Goal: Task Accomplishment & Management: Complete application form

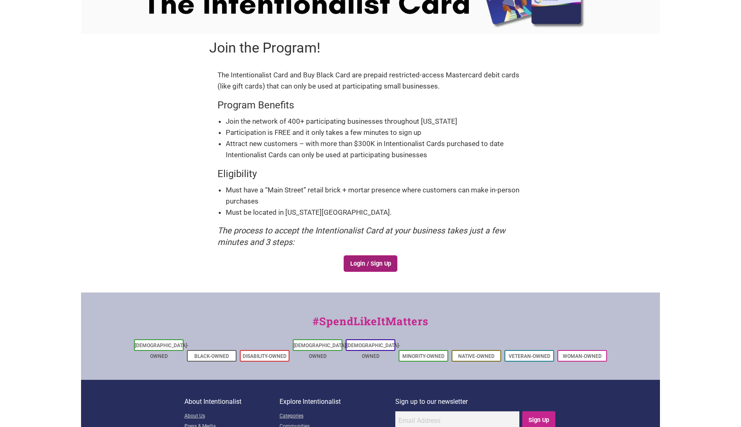
scroll to position [61, 0]
click at [381, 262] on link "Login / Sign Up" at bounding box center [371, 263] width 54 height 17
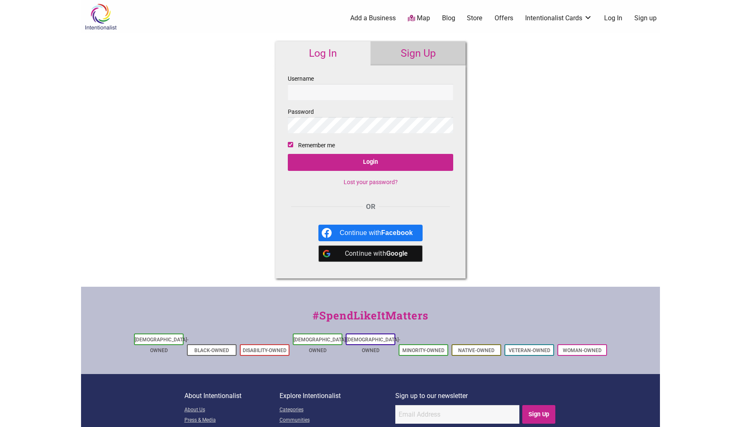
click at [420, 54] on link "Sign Up" at bounding box center [417, 53] width 95 height 24
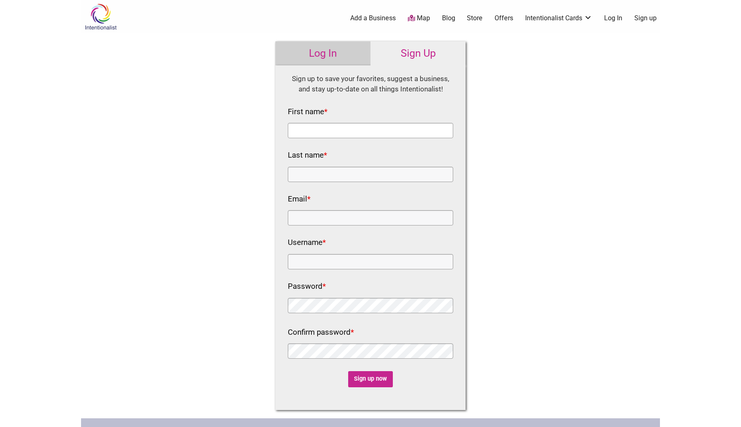
click at [354, 132] on input "First name *" at bounding box center [370, 130] width 165 height 15
click at [341, 131] on input "First name *" at bounding box center [370, 130] width 165 height 15
type input "Derek"
click at [260, 160] on div "Intentionalist Spend like it matters 0 Add a Business Map Blog Store Offers Int…" at bounding box center [370, 312] width 579 height 625
click at [323, 165] on div "Last name *" at bounding box center [370, 164] width 165 height 33
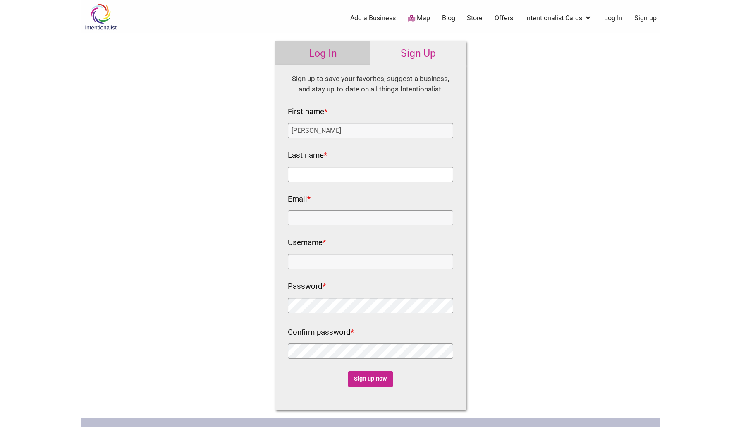
click at [323, 173] on input "Last name *" at bounding box center [370, 174] width 165 height 15
type input "Moon"
click at [255, 182] on div "Intentionalist Spend like it matters 0 Add a Business Map Blog Store Offers Int…" at bounding box center [370, 312] width 579 height 625
click at [327, 221] on input "Email *" at bounding box center [370, 217] width 165 height 15
type input "hello@jetcitylabs.com"
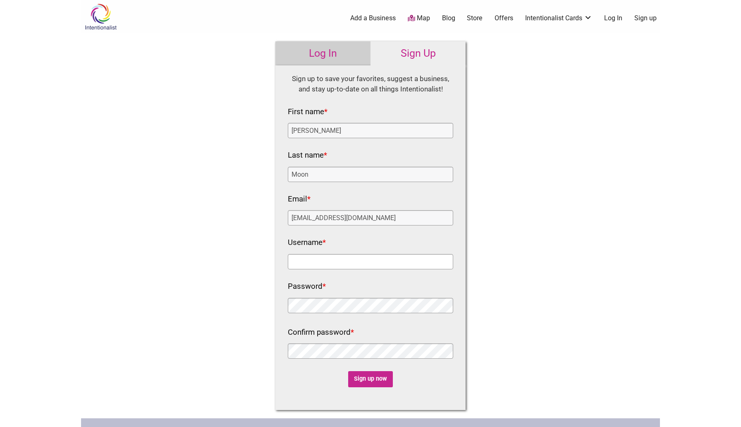
click at [320, 265] on input "Username *" at bounding box center [370, 261] width 165 height 15
click at [346, 261] on input "Revelry Room" at bounding box center [370, 261] width 165 height 15
type input "Revelry Room/ Jet City Labs"
click at [375, 383] on input "Sign up now" at bounding box center [370, 379] width 45 height 16
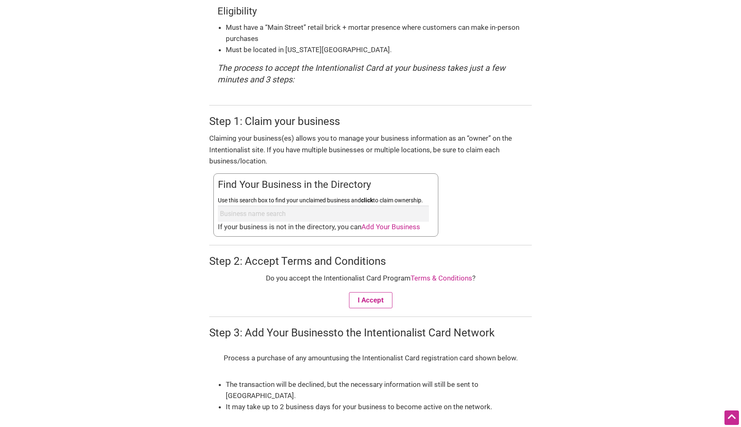
scroll to position [224, 0]
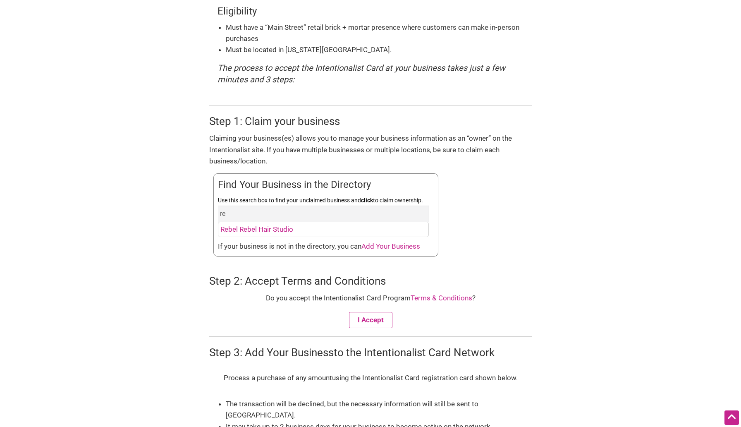
type input "r"
click at [495, 248] on div "Step 1: Claim your business Claiming your business(es) allows you to manage you…" at bounding box center [370, 180] width 322 height 151
click at [413, 246] on span "Add Your Business" at bounding box center [390, 246] width 59 height 8
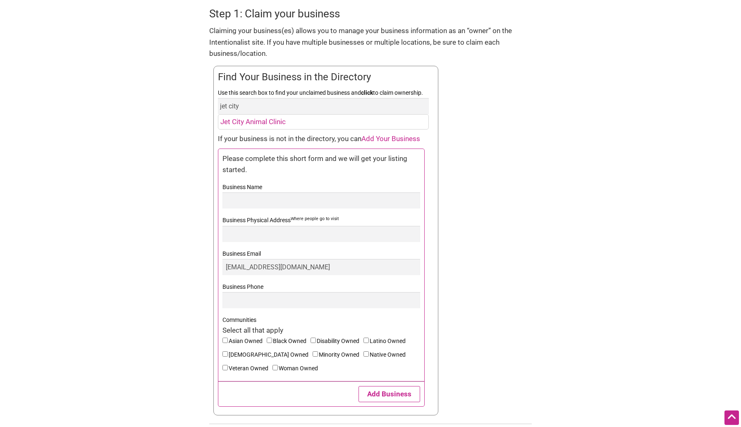
scroll to position [357, 0]
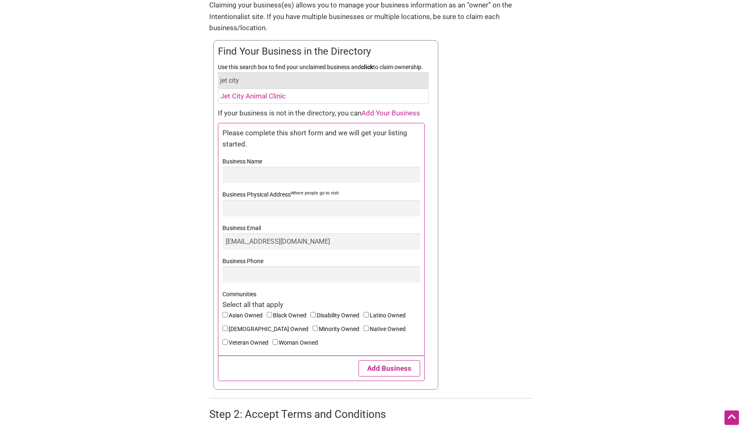
click at [288, 78] on input "jet city" at bounding box center [323, 80] width 211 height 16
type input "j"
click at [303, 177] on input "Business Name" at bounding box center [321, 175] width 198 height 16
type input "J"
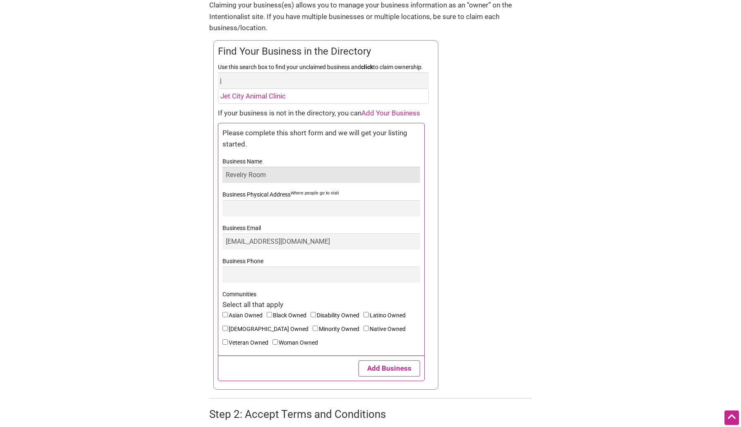
type input "Revelry Room"
click at [302, 209] on input "Business Physical Address Where people go to visit" at bounding box center [321, 208] width 198 height 16
click at [504, 187] on div "Step 1: Claim your business Claiming your business(es) allows you to manage you…" at bounding box center [370, 180] width 322 height 417
click at [272, 210] on input "Business Physical Address Where people go to visit" at bounding box center [321, 208] width 198 height 16
paste input "4547 California Ave SW Suite B, Seattle, WA 98116"
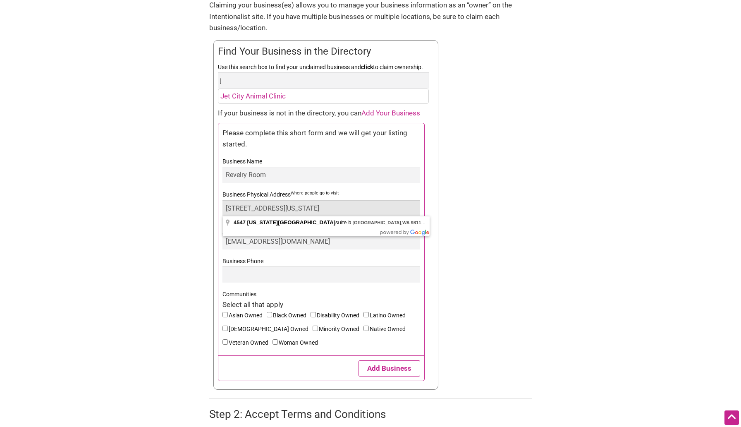
type input "4547 California Ave SW Suite B, Seattle, WA 98116"
click at [487, 257] on div "Step 1: Claim your business Claiming your business(es) allows you to manage you…" at bounding box center [370, 180] width 322 height 417
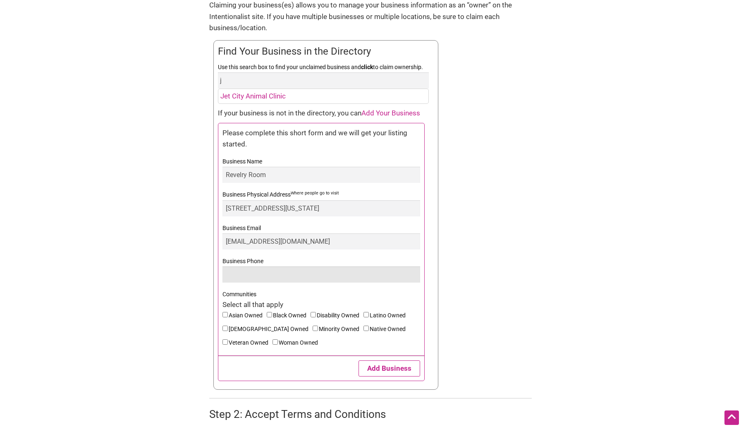
click at [362, 272] on input "Business Phone" at bounding box center [321, 274] width 198 height 16
paste input "(206) 327-9333"
type input "(206) 327-9333"
click at [477, 291] on div "Step 1: Claim your business Claiming your business(es) allows you to manage you…" at bounding box center [370, 180] width 322 height 417
click at [270, 313] on input"] "Black Owned" at bounding box center [269, 314] width 5 height 5
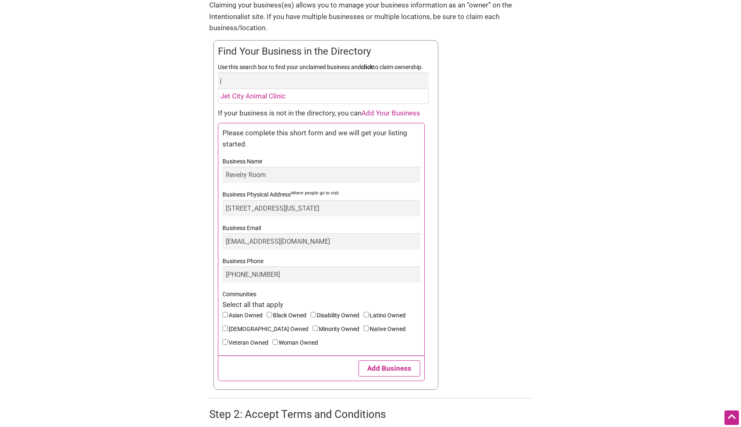
checkbox input"] "true"
click at [313, 328] on input"] "Minority Owned" at bounding box center [315, 327] width 5 height 5
checkbox input"] "true"
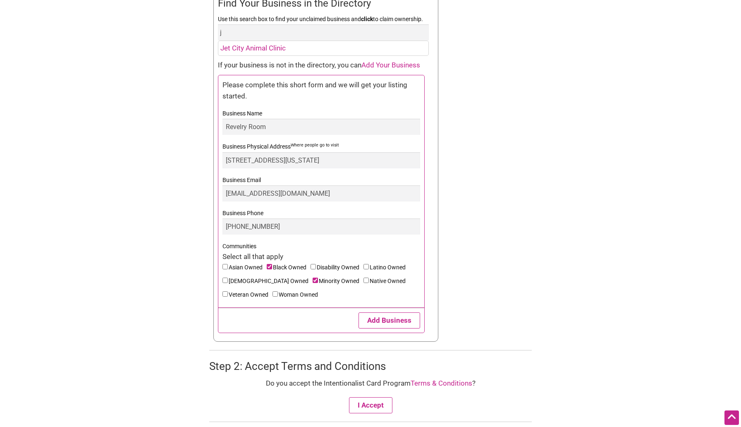
scroll to position [408, 0]
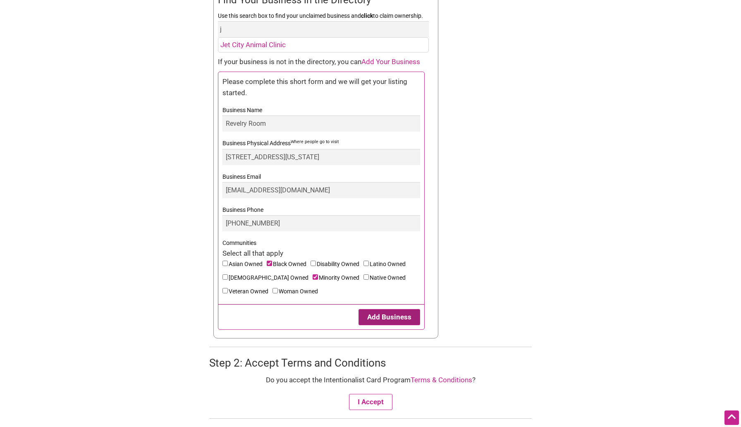
click at [401, 320] on button "Add Business" at bounding box center [389, 317] width 62 height 16
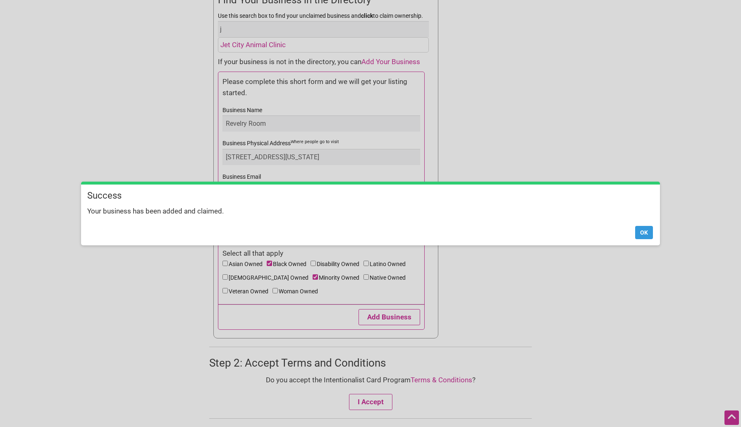
scroll to position [451, 0]
click at [643, 232] on button "Ok" at bounding box center [644, 232] width 18 height 13
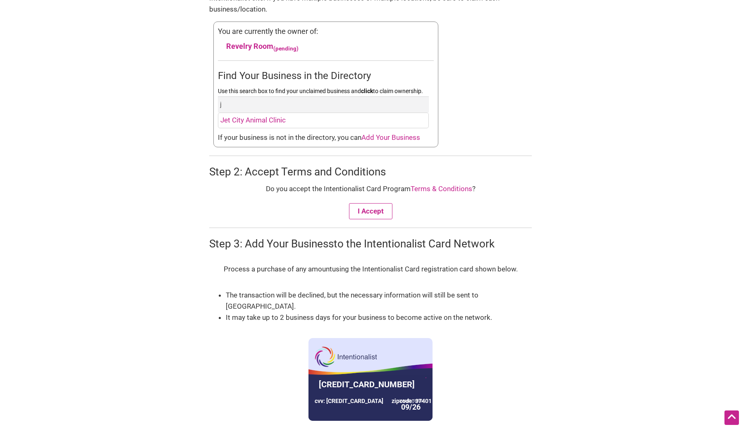
scroll to position [379, 0]
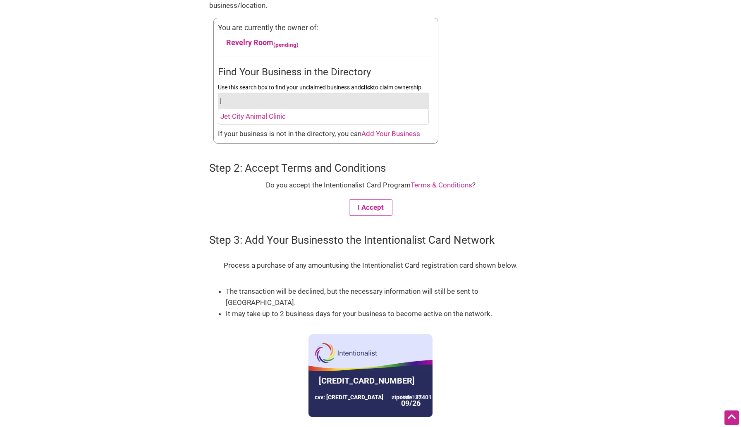
click at [278, 99] on input "j" at bounding box center [323, 101] width 211 height 16
click at [380, 207] on button "I Accept" at bounding box center [370, 207] width 43 height 16
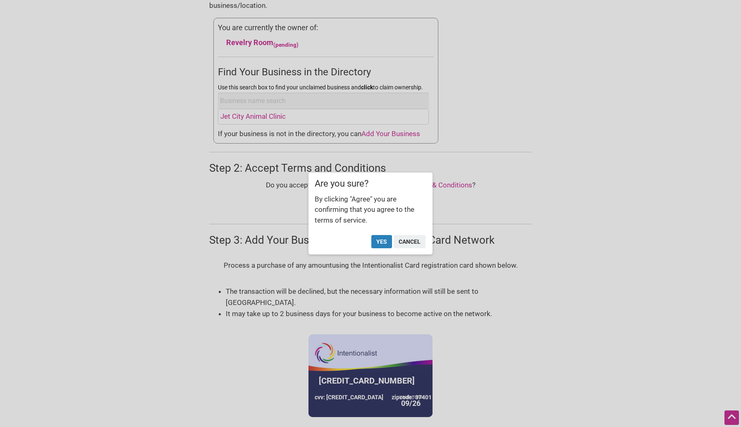
click at [382, 242] on button "Yes" at bounding box center [381, 241] width 21 height 13
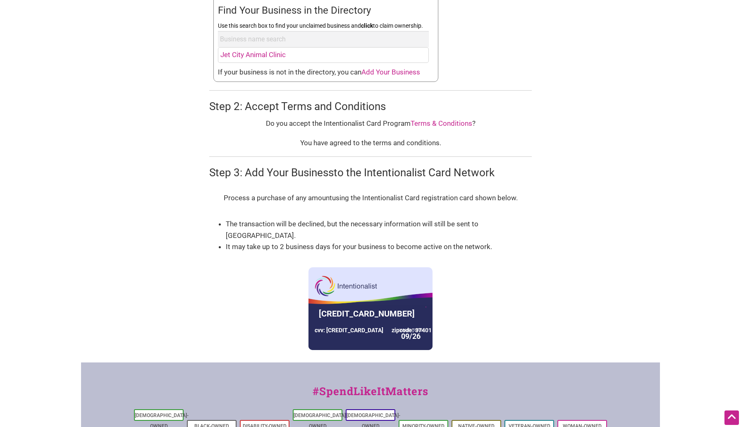
scroll to position [379, 0]
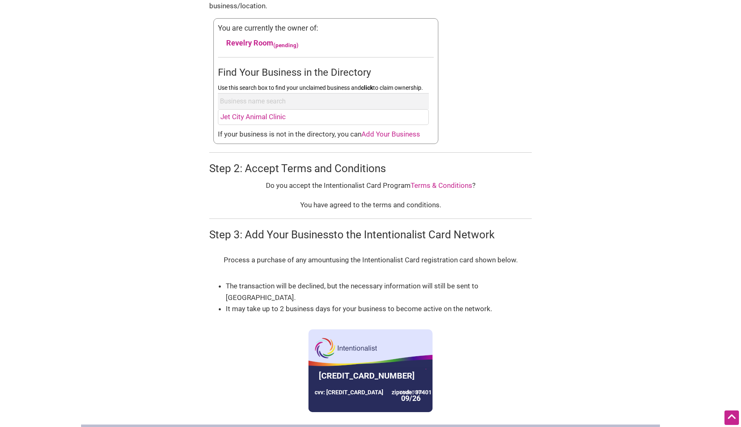
click at [386, 134] on span "Add Your Business" at bounding box center [390, 134] width 59 height 8
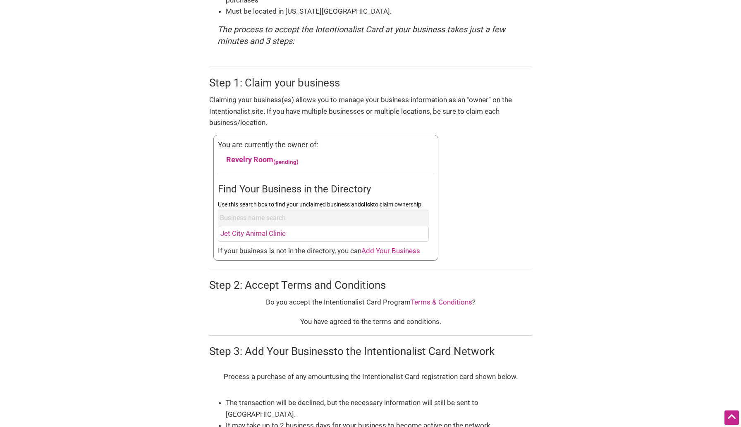
scroll to position [317, 0]
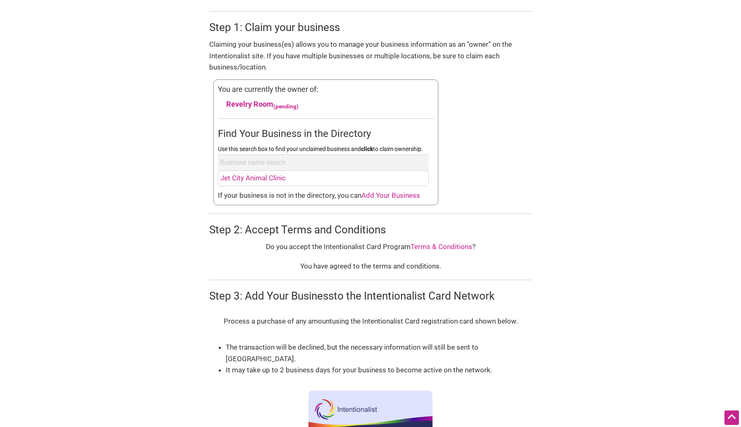
click at [401, 196] on span "Add Your Business" at bounding box center [390, 195] width 59 height 8
click at [265, 163] on input "Use this search box to find your unclaimed business and click to claim ownershi…" at bounding box center [323, 162] width 211 height 16
click at [539, 151] on form "Join the Program! The Intentionalist Card and Buy Black Card are prepaid restri…" at bounding box center [370, 132] width 579 height 708
click at [408, 195] on span "Add Your Business" at bounding box center [390, 195] width 59 height 8
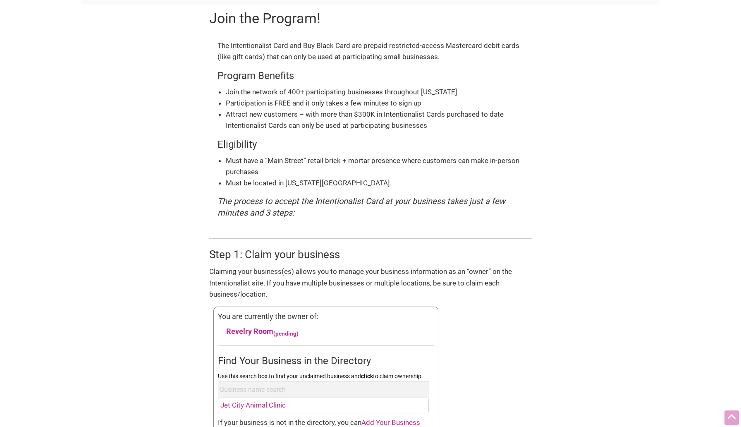
scroll to position [0, 0]
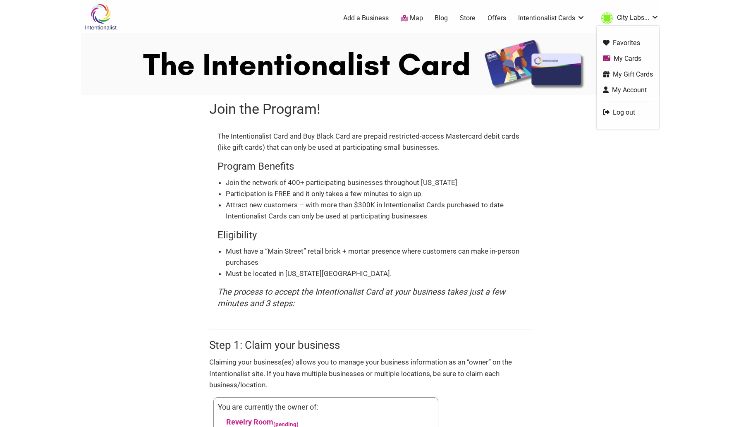
click at [634, 88] on link "My Account" at bounding box center [628, 90] width 50 height 10
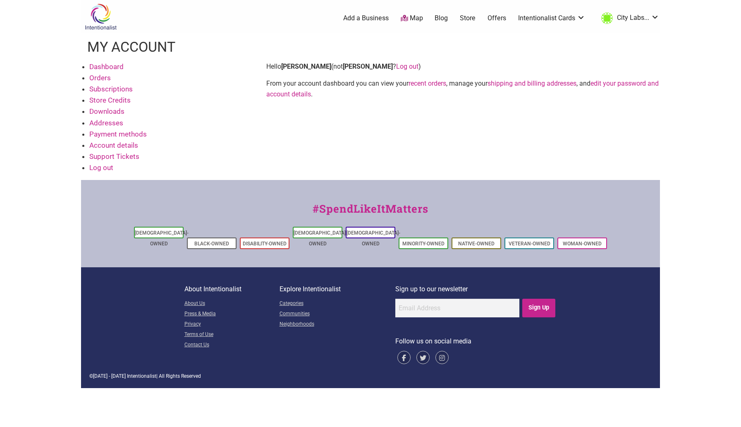
click at [114, 65] on link "Dashboard" at bounding box center [106, 66] width 34 height 8
click at [364, 19] on link "Add a Business" at bounding box center [365, 18] width 45 height 9
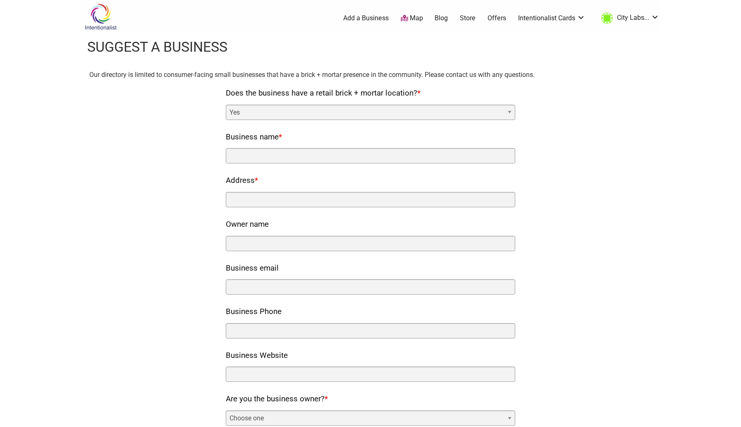
click at [330, 114] on select "Yes No" at bounding box center [370, 112] width 289 height 15
click at [476, 154] on input "Business name *" at bounding box center [370, 155] width 289 height 15
type input "Jet City Labs"
click at [293, 205] on input "Address *" at bounding box center [370, 199] width 289 height 15
paste input "4547 California Ave SW Suite A, Seattle, WA 98116"
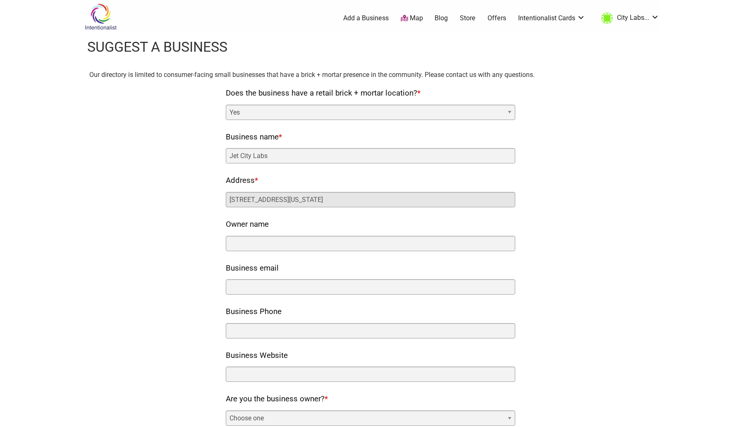
type input "4547 California Ave SW Suite A, Seattle, WA 98116"
click at [568, 241] on div "Our directory is limited to consumer-facing small businesses that have a brick …" at bounding box center [370, 329] width 562 height 521
click at [479, 244] on input "Owner name" at bounding box center [370, 243] width 289 height 15
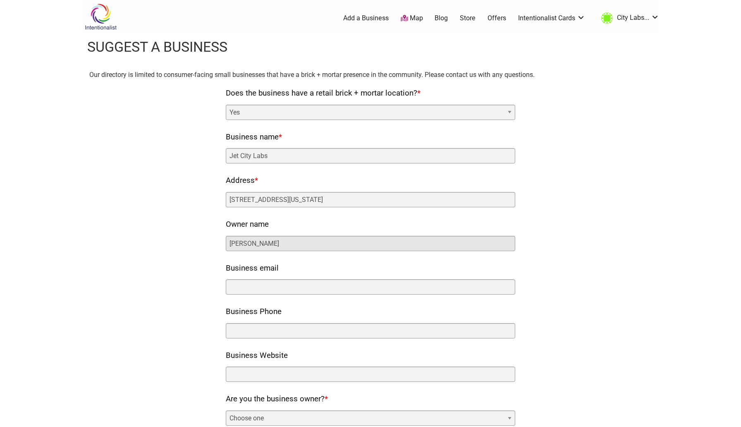
type input "Derek Moon"
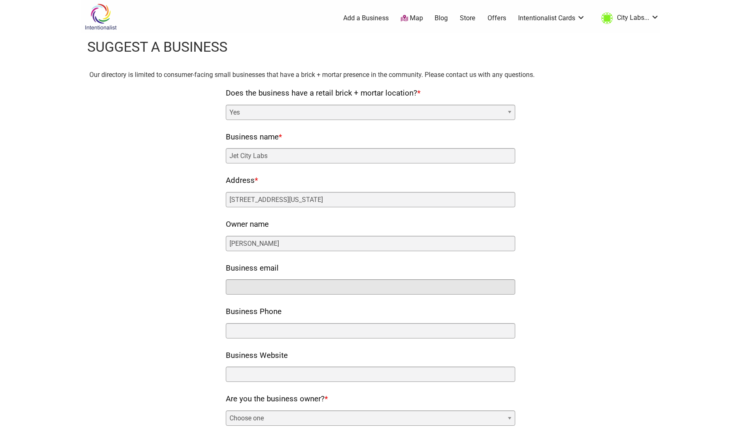
click at [473, 286] on input "Business email" at bounding box center [370, 286] width 289 height 15
type input "hello@jetcitylabs.com"
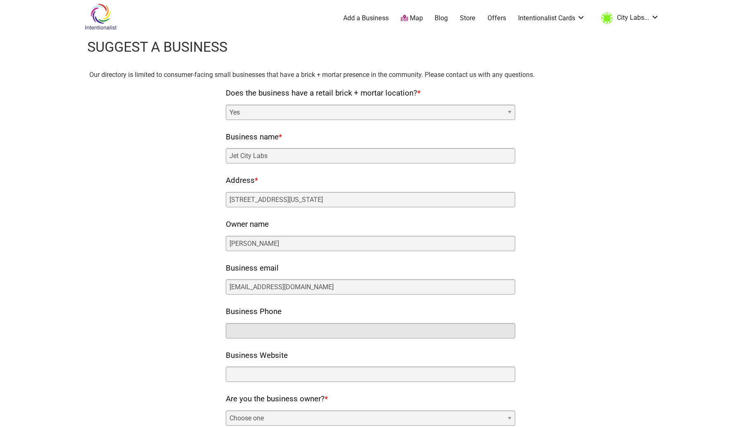
click at [315, 334] on input "Business Phone" at bounding box center [370, 330] width 289 height 15
click at [660, 260] on body "× Menu 0 Add a Business Map Blog Store Offers Intentionalist Cards Buy Black Ca…" at bounding box center [370, 213] width 741 height 427
click at [286, 329] on input "Business Phone" at bounding box center [370, 330] width 289 height 15
paste input "[PHONE_NUMBER]"
type input "[PHONE_NUMBER]"
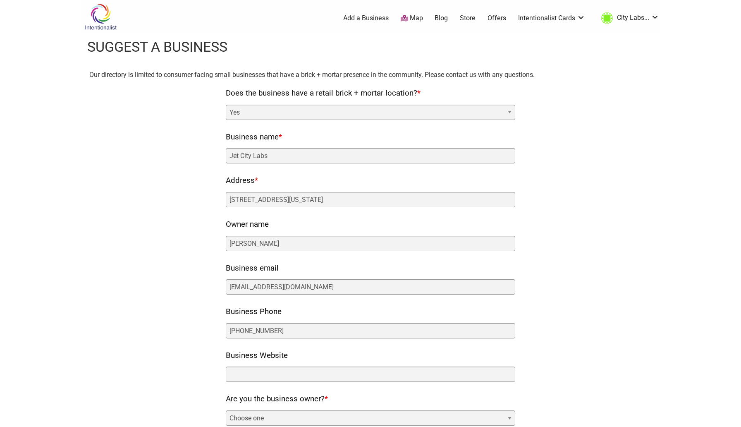
click at [611, 216] on div "Our directory is limited to consumer-facing small businesses that have a brick …" at bounding box center [370, 329] width 562 height 521
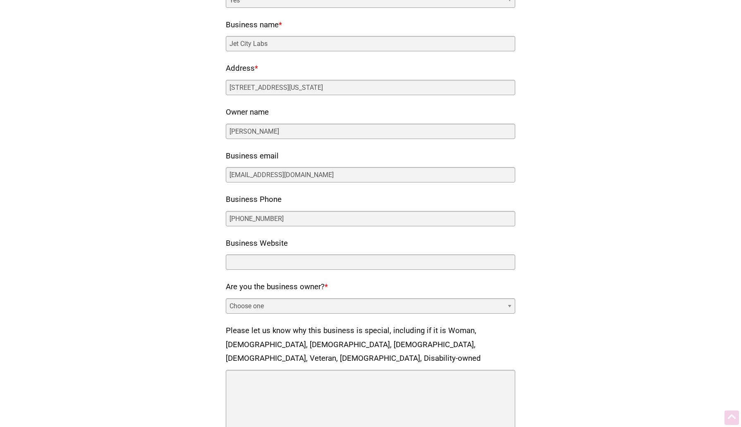
scroll to position [169, 0]
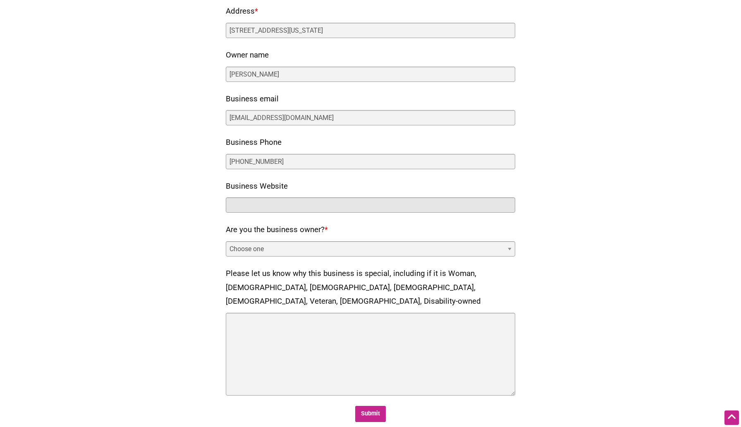
click at [295, 205] on input "Business Website" at bounding box center [370, 204] width 289 height 15
paste input "[URL][DOMAIN_NAME]"
type input "[URL][DOMAIN_NAME]"
click at [281, 249] on select "Choose one Yes No" at bounding box center [370, 248] width 289 height 15
select select "yes"
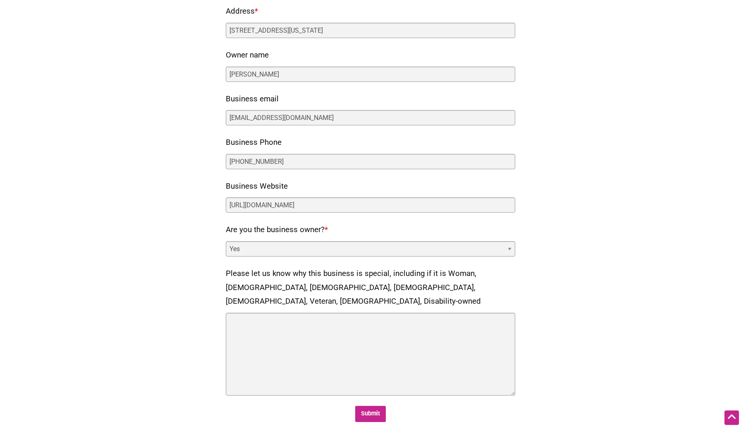
click at [226, 241] on select "Choose one Yes No" at bounding box center [370, 248] width 289 height 15
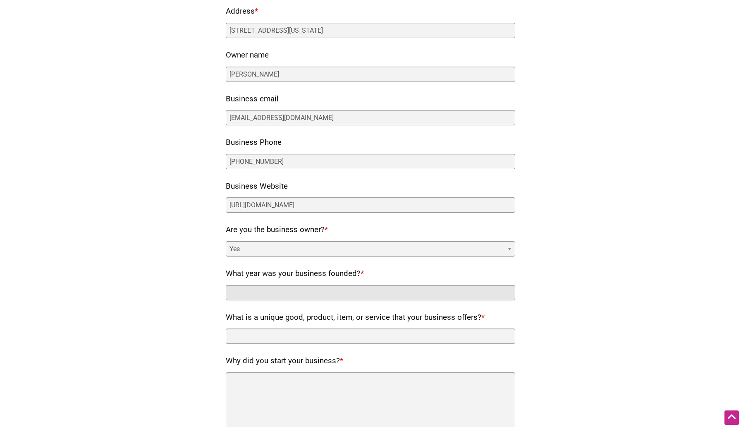
click at [345, 291] on input "What year was your business founded? *" at bounding box center [370, 292] width 289 height 15
type input "2023"
click at [588, 293] on div "Our directory is limited to consumer-facing small businesses that have a brick …" at bounding box center [370, 260] width 562 height 720
click at [447, 339] on input "What is a unique good, product, item, or service that your business offers? *" at bounding box center [370, 335] width 289 height 15
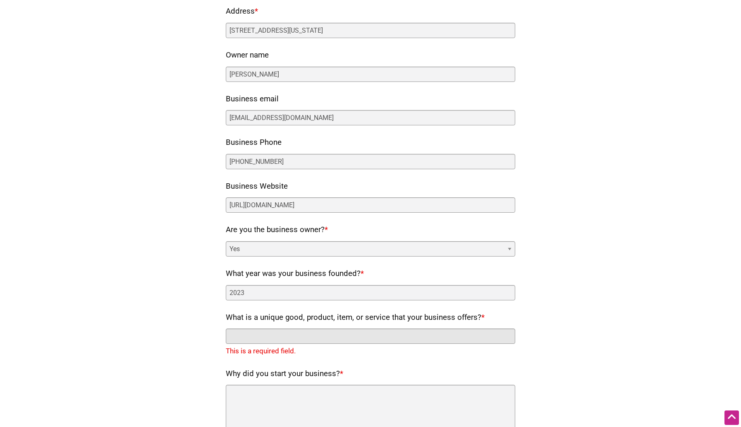
click at [276, 334] on input "What is a unique good, product, item, or service that your business offers? *" at bounding box center [370, 335] width 289 height 15
paste input "Jet City Laboratory is a cultural incubator & creative space located in the hea…"
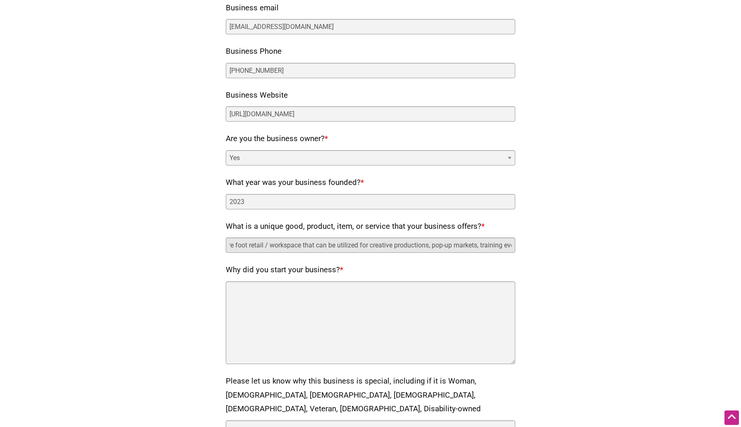
scroll to position [274, 0]
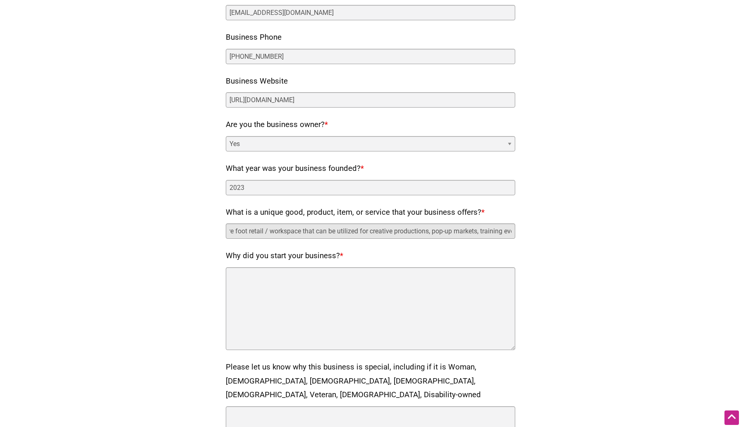
type input "Jet City Laboratory is a cultural incubator & creative space located in the hea…"
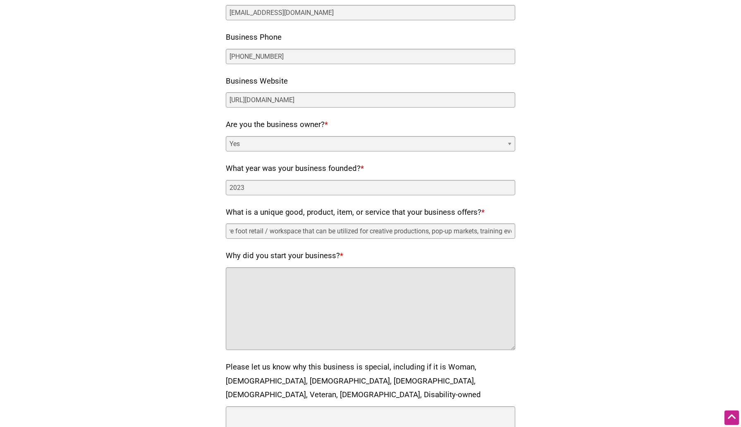
click at [427, 297] on textarea "Why did you start your business? *" at bounding box center [370, 308] width 289 height 83
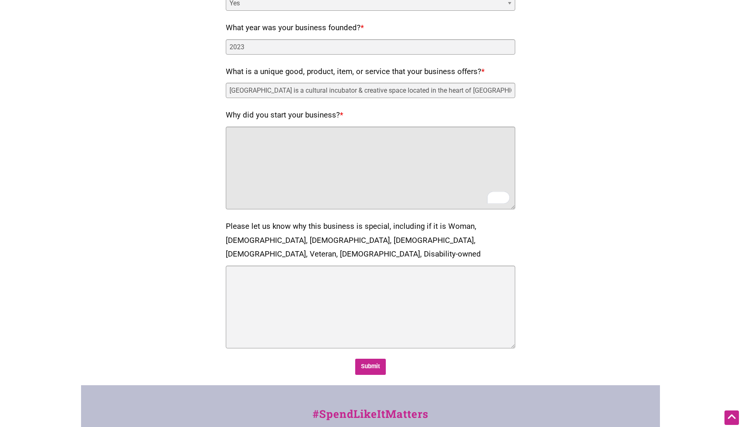
scroll to position [420, 0]
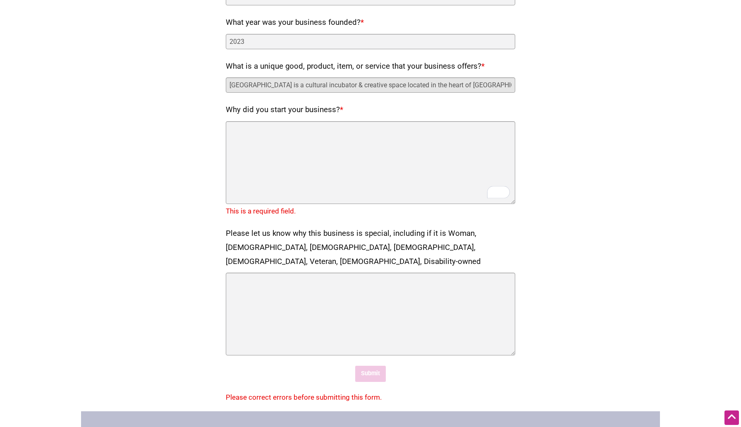
click at [388, 84] on input "Jet City Laboratory is a cultural incubator & creative space located in the hea…" at bounding box center [370, 84] width 289 height 15
click at [387, 84] on input "Jet City Laboratory is a cultural incubator & creative space located in the hea…" at bounding box center [370, 84] width 289 height 15
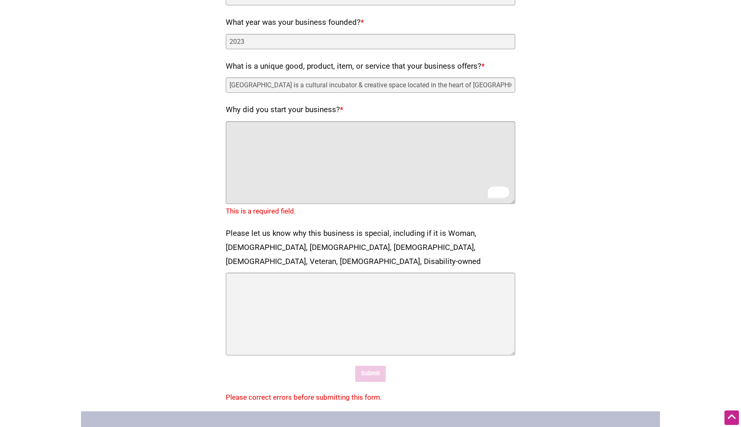
click at [326, 164] on textarea "Why did you start your business? *" at bounding box center [370, 162] width 289 height 83
paste textarea "Jet City Laboratory is a cultural incubator & creative space located in the hea…"
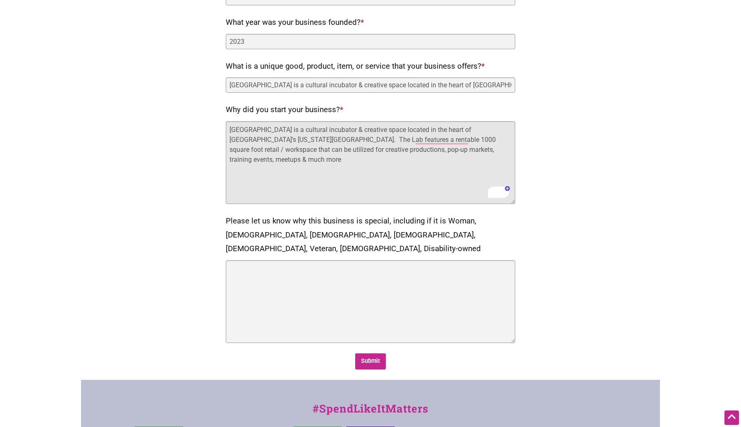
type textarea "Jet City Laboratory is a cultural incubator & creative space located in the hea…"
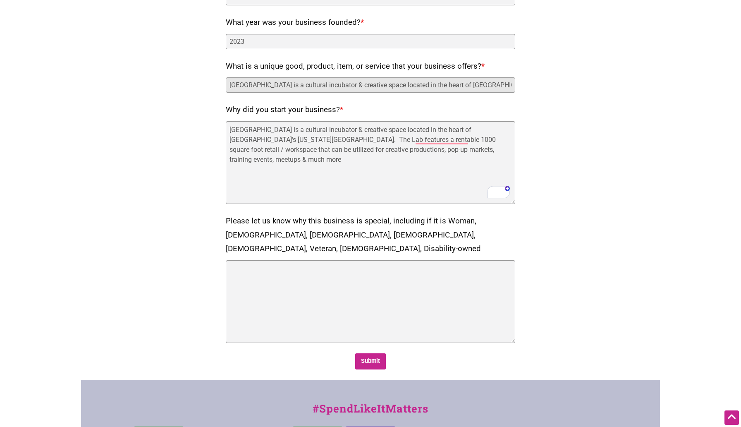
click at [495, 87] on input "Jet City Laboratory is a cultural incubator & creative space located in the hea…" at bounding box center [370, 84] width 289 height 15
click at [511, 86] on input "Jet City Laboratory is a cultural incubator & creative space located in the hea…" at bounding box center [370, 84] width 289 height 15
click at [496, 86] on input "Jet City Laboratory is a cultural incubator & creative space located in the hea…" at bounding box center [370, 84] width 289 height 15
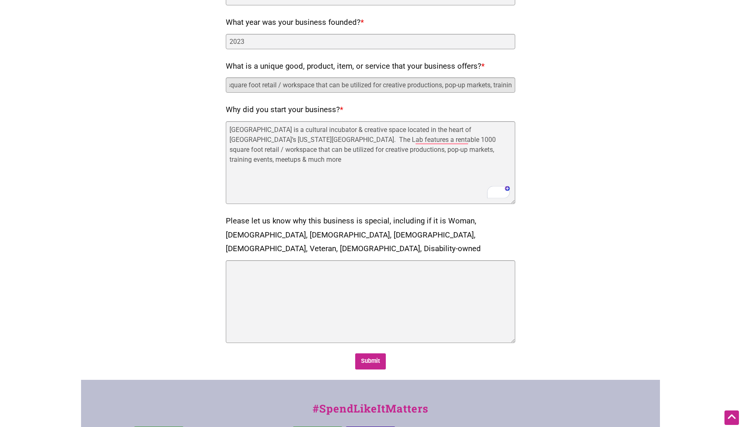
scroll to position [0, 512]
type input "Jet City Laboratory is a cultural incubator & creative space located in the hea…"
click at [283, 111] on label "Why did you start your business? *" at bounding box center [284, 110] width 117 height 14
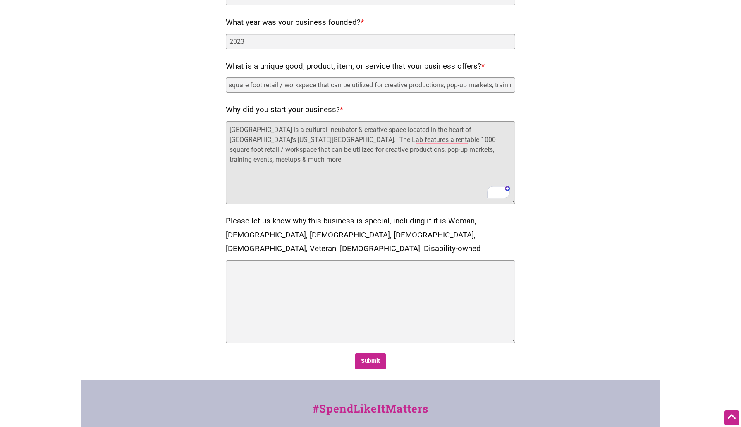
click at [283, 121] on textarea "Jet City Laboratory is a cultural incubator & creative space located in the hea…" at bounding box center [370, 162] width 289 height 83
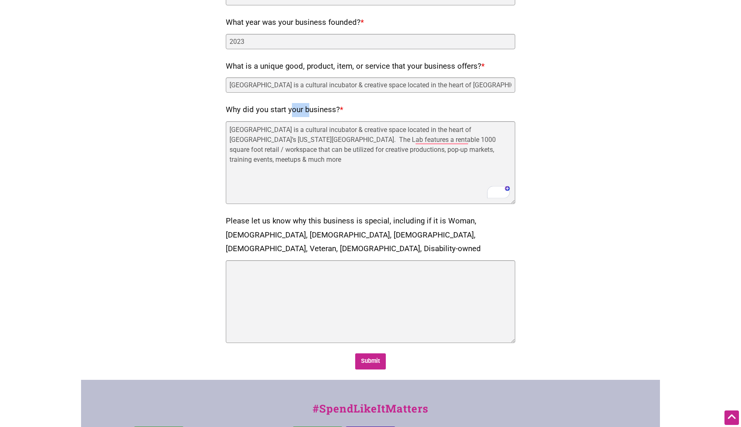
click at [283, 111] on label "Why did you start your business? *" at bounding box center [284, 110] width 117 height 14
click at [283, 121] on textarea "Jet City Laboratory is a cultural incubator & creative space located in the hea…" at bounding box center [370, 162] width 289 height 83
click at [283, 111] on label "Why did you start your business? *" at bounding box center [284, 110] width 117 height 14
click at [283, 121] on textarea "Jet City Laboratory is a cultural incubator & creative space located in the hea…" at bounding box center [370, 162] width 289 height 83
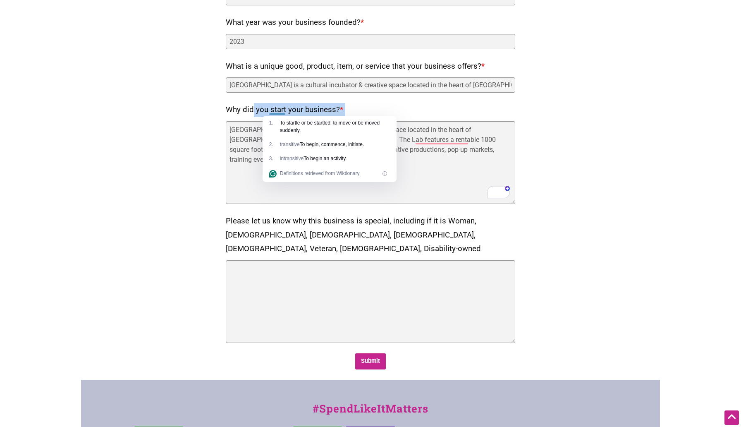
copy div "Why did you start your business? *"
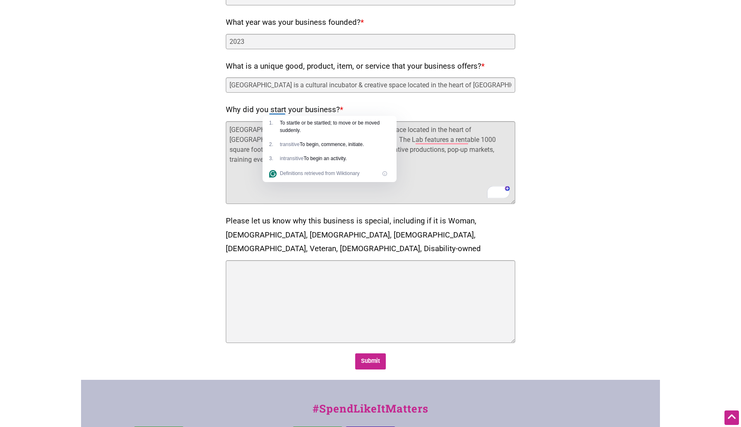
click at [444, 169] on textarea "Jet City Laboratory is a cultural incubator & creative space located in the hea…" at bounding box center [370, 162] width 289 height 83
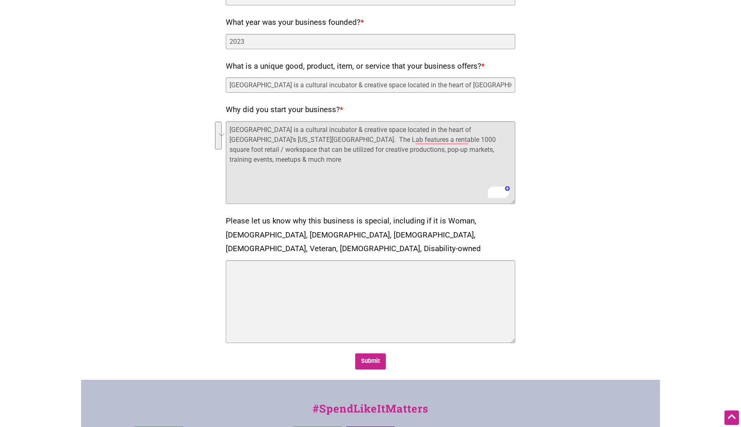
drag, startPoint x: 498, startPoint y: 153, endPoint x: 214, endPoint y: 131, distance: 284.8
click at [214, 131] on div "Our directory is limited to consumer-facing small businesses that have a brick …" at bounding box center [370, 9] width 562 height 720
paste textarea "s was created to give artists, entrepreneurs, and community builders a place to…"
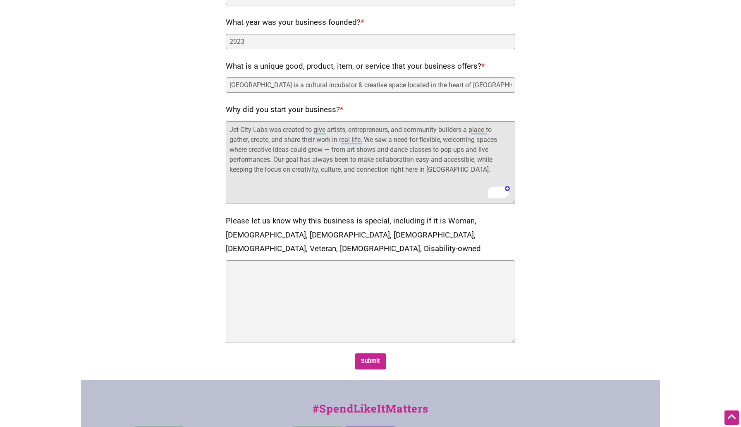
type textarea "Jet City Labs was created to give artists, entrepreneurs, and community builder…"
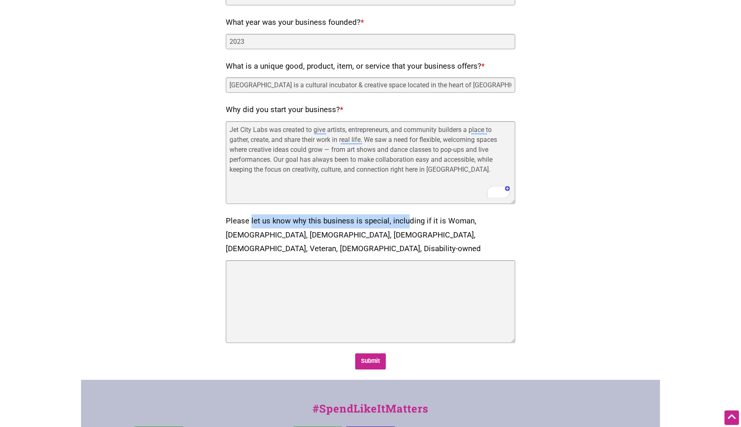
drag, startPoint x: 227, startPoint y: 221, endPoint x: 386, endPoint y: 221, distance: 159.2
click at [386, 221] on label "Please let us know why this business is special, including if it is Woman, Blac…" at bounding box center [370, 235] width 289 height 42
copy label "Please let us know why this business is special"
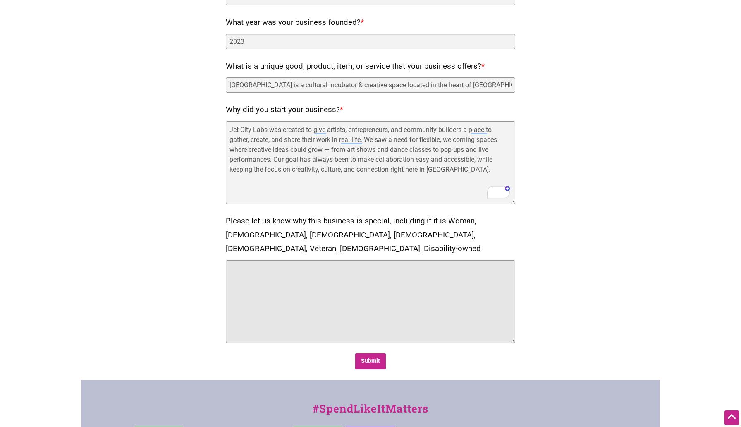
click at [352, 295] on textarea "Please let us know why this business is special, including if it is Woman, Blac…" at bounding box center [370, 301] width 289 height 83
paste textarea "Jet City Labs is Black-owned and community-rooted — built on the belief that cr…"
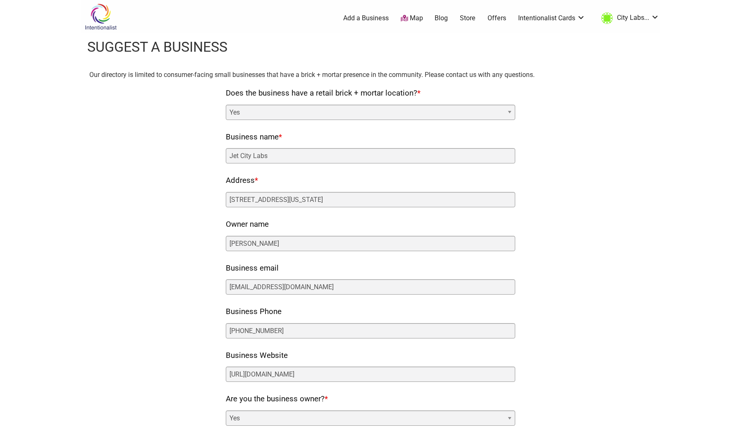
scroll to position [556, 0]
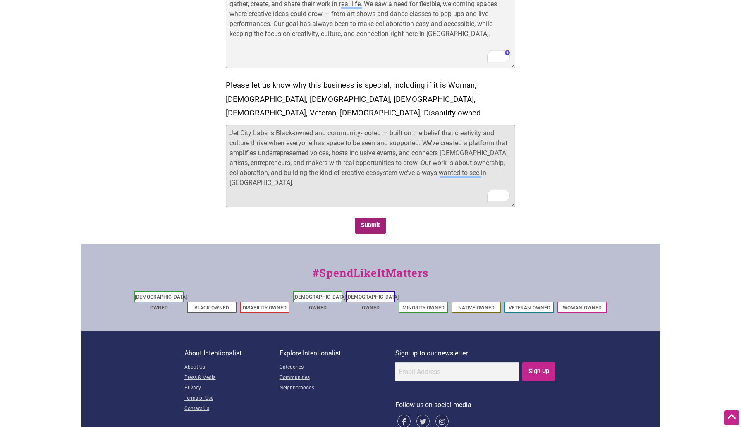
type textarea "Jet City Labs is Black-owned and community-rooted — built on the belief that cr…"
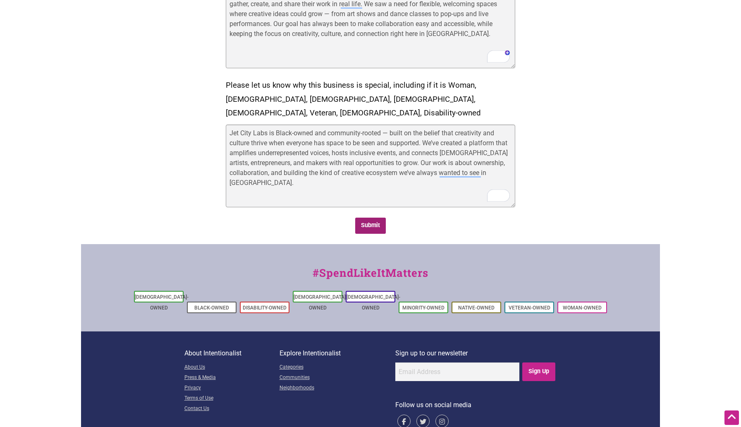
click at [372, 217] on input "Submit" at bounding box center [370, 225] width 31 height 16
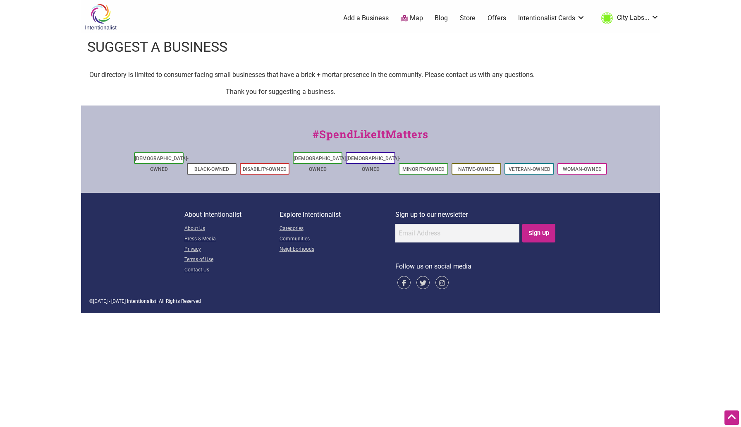
scroll to position [0, 0]
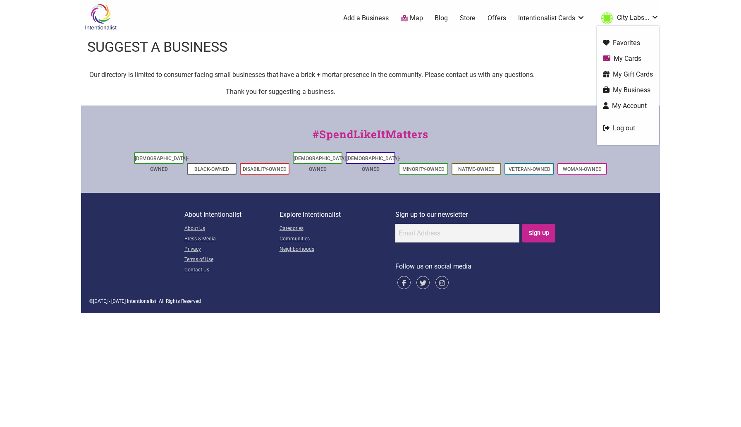
click at [408, 18] on link "Map" at bounding box center [412, 19] width 22 height 10
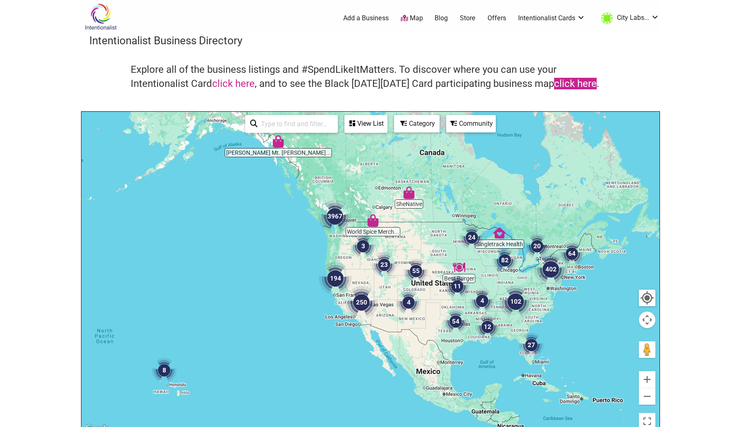
click at [568, 83] on link "click here" at bounding box center [575, 84] width 43 height 12
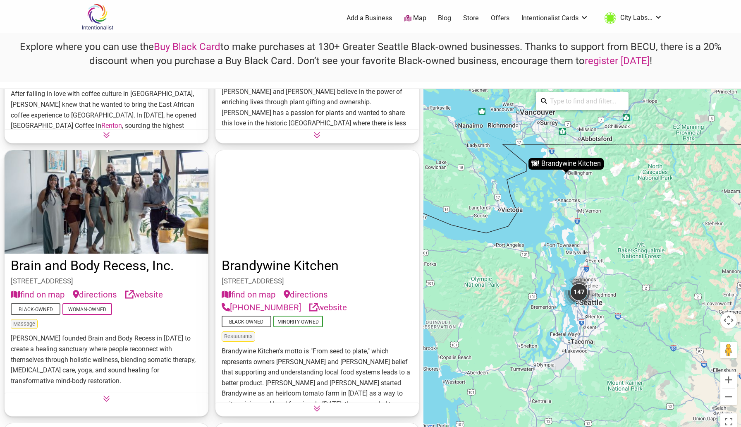
scroll to position [3172, 0]
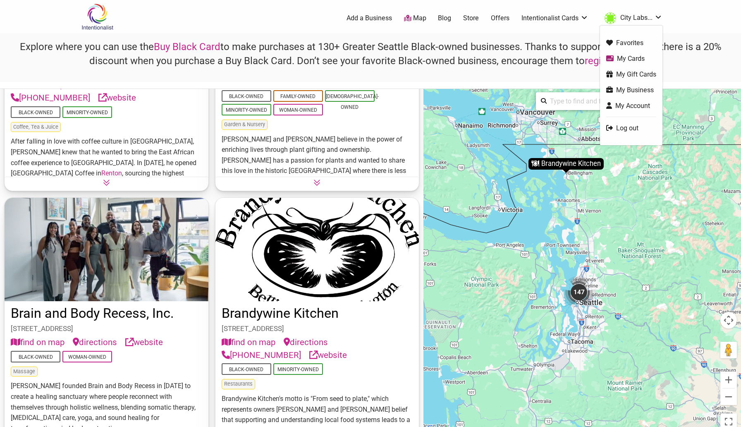
click at [635, 105] on link "My Account" at bounding box center [631, 106] width 50 height 10
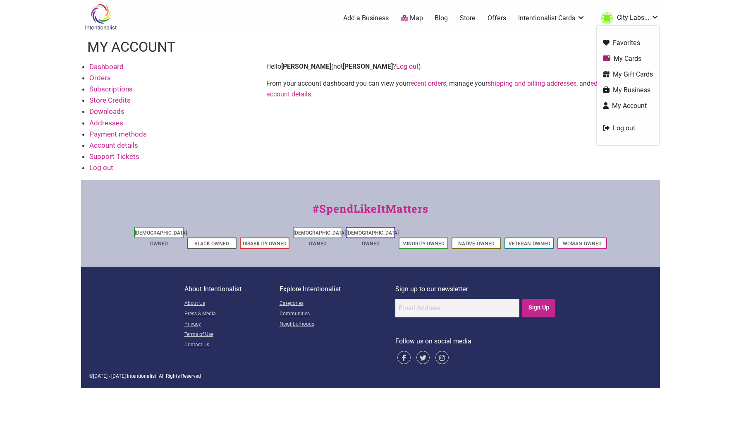
click at [628, 88] on link "My Business" at bounding box center [628, 90] width 50 height 10
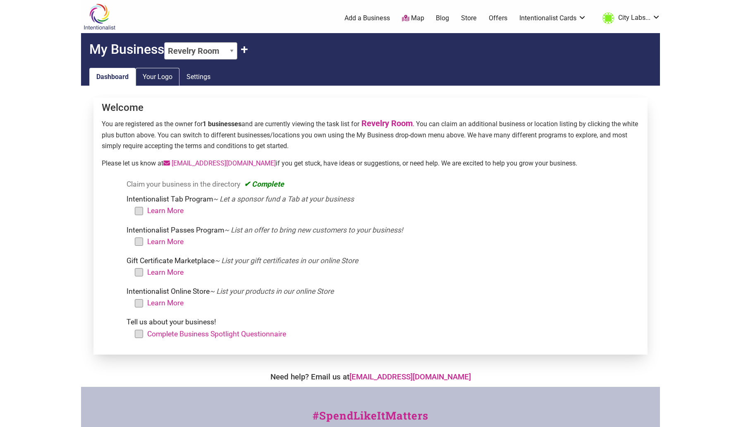
click at [156, 79] on link "Your Logo" at bounding box center [158, 77] width 44 height 18
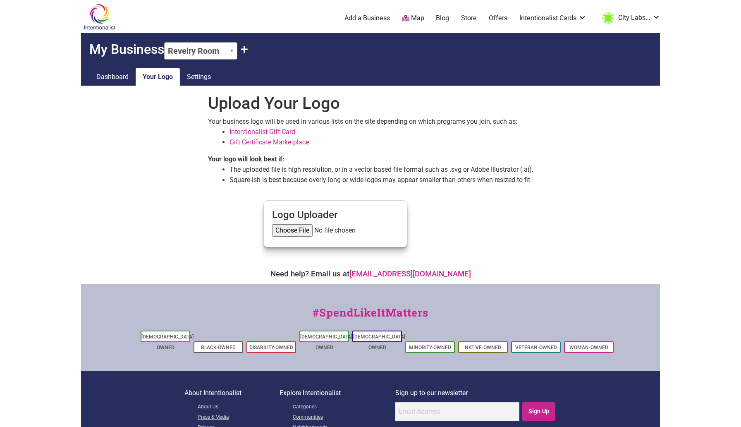
click at [229, 53] on select "Revelry Room + Claim Another" at bounding box center [200, 50] width 73 height 17
select select "+Add New"
click at [166, 42] on select "Revelry Room + Claim Another" at bounding box center [200, 50] width 73 height 17
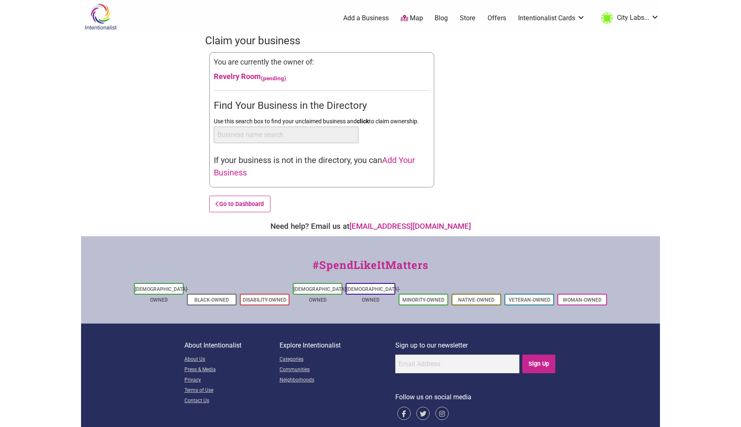
click at [332, 137] on input "Use this search box to find your unclaimed business and click to claim ownershi…" at bounding box center [286, 135] width 145 height 17
type input "jet city labs"
click at [312, 136] on input "jet city labs" at bounding box center [286, 135] width 145 height 17
click at [402, 158] on span "Add Your Business" at bounding box center [314, 166] width 201 height 22
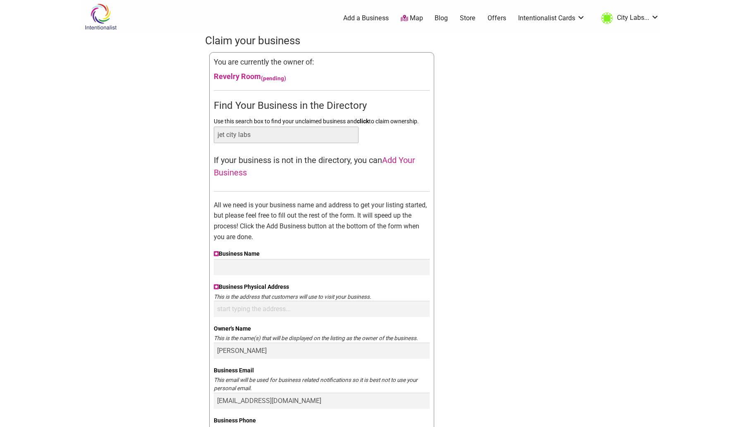
scroll to position [75, 0]
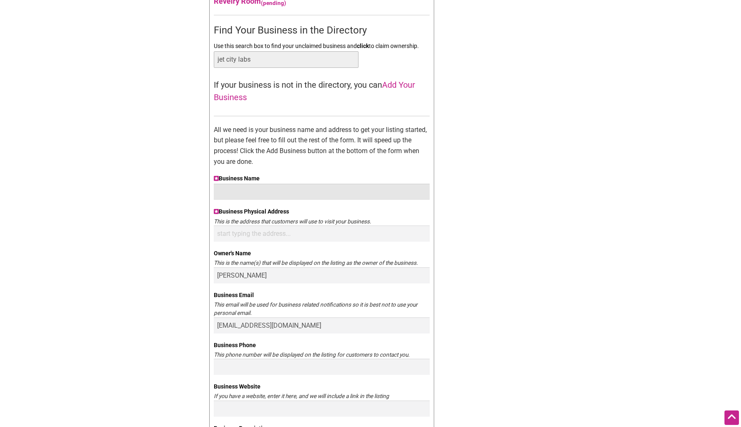
click at [264, 191] on input "Business Name" at bounding box center [322, 192] width 216 height 16
type input "Jet City Labs"
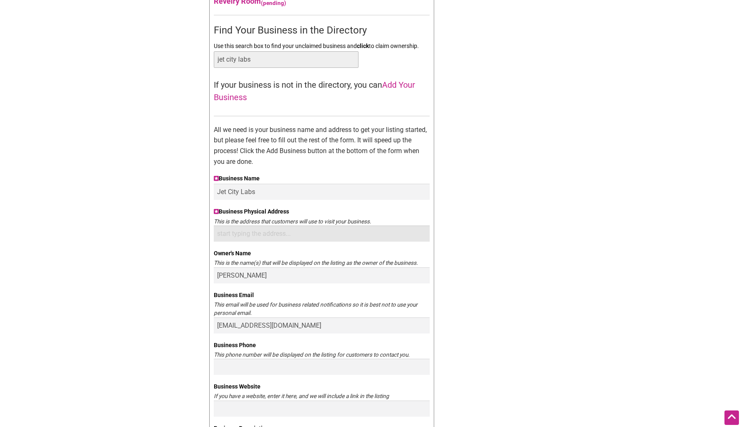
click at [268, 230] on input "Business Physical Address" at bounding box center [322, 233] width 216 height 16
click at [543, 150] on div "Intentionalist Spend like it matters 0 Add a Business Map Blog Store Offers Int…" at bounding box center [370, 389] width 579 height 929
click at [276, 233] on input "Business Physical Address" at bounding box center [322, 233] width 216 height 16
paste input "4547 California Ave SW Suite A, Seattle, WA 98116"
type input "4547 California Ave SW Suite A, Seattle, WA 98116"
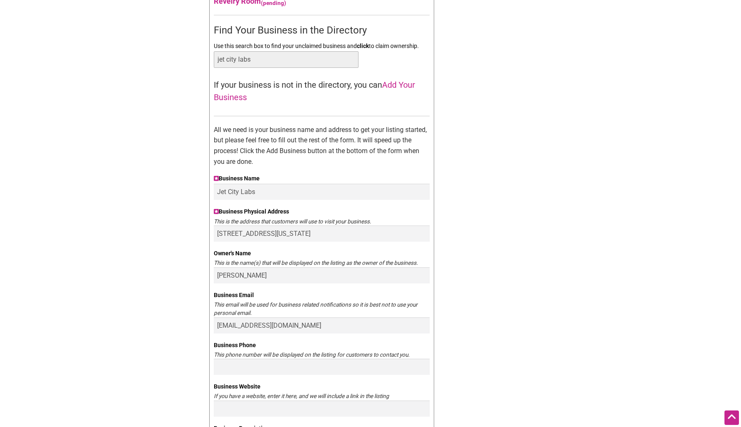
click at [442, 256] on div "Claim your business You are currently the owner of: Revelry Room (pending) Find…" at bounding box center [370, 292] width 331 height 668
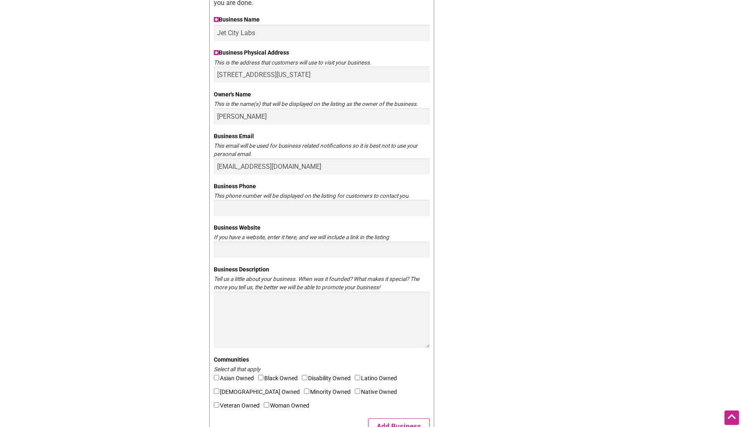
scroll to position [236, 0]
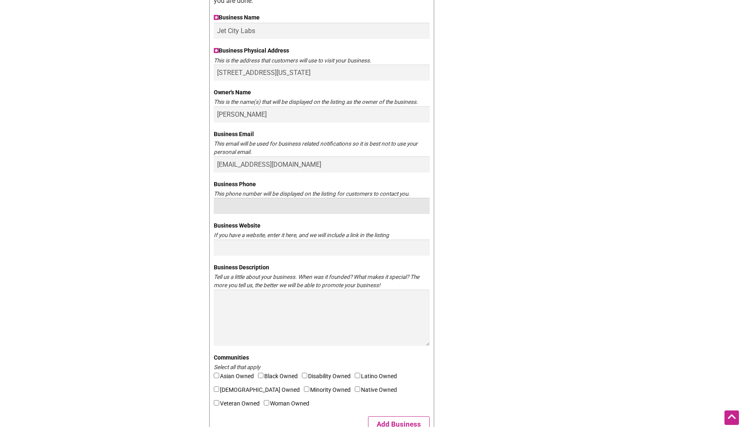
click at [350, 209] on input "Business Phone" at bounding box center [322, 206] width 216 height 16
click at [290, 205] on input "Business Phone" at bounding box center [322, 206] width 216 height 16
paste input "(206) 327-9333"
type input "(206) 327-9333"
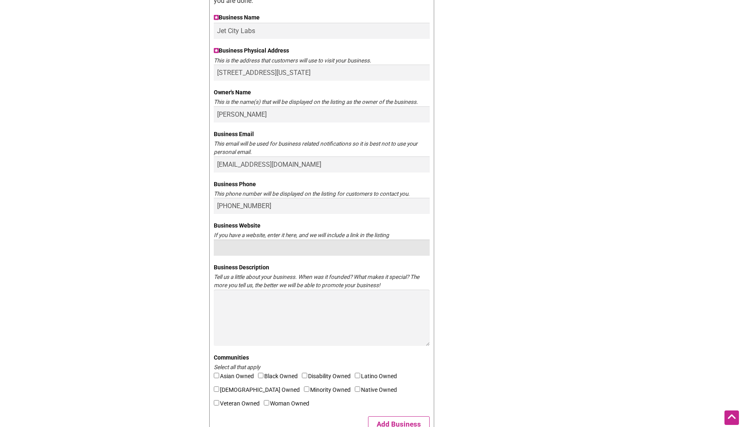
click at [302, 246] on input "Business Website" at bounding box center [322, 247] width 216 height 16
paste input "https://jetcitylabs.com/"
type input "https://jetcitylabs.com/"
click at [453, 253] on div "Claim your business You are currently the owner of: Revelry Room (pending) Find…" at bounding box center [370, 131] width 331 height 668
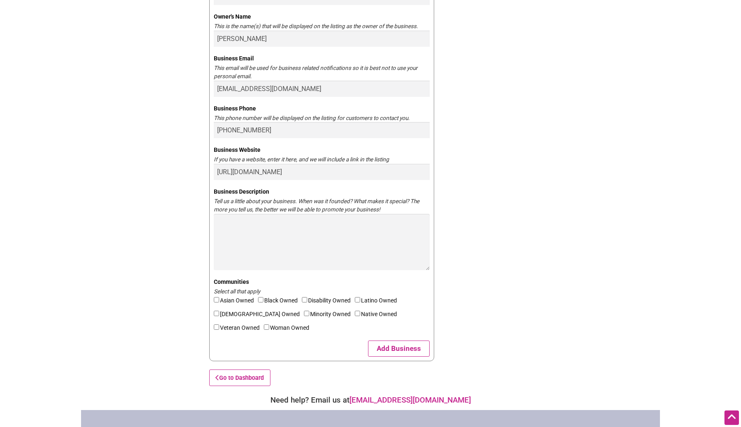
scroll to position [350, 0]
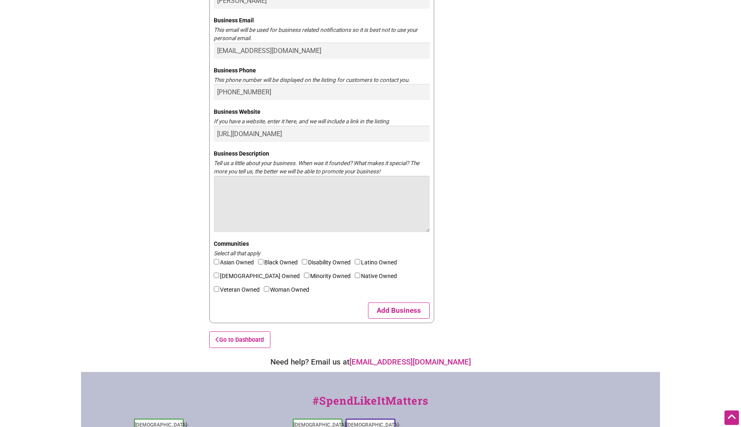
click at [313, 195] on textarea "Business Description" at bounding box center [322, 204] width 216 height 56
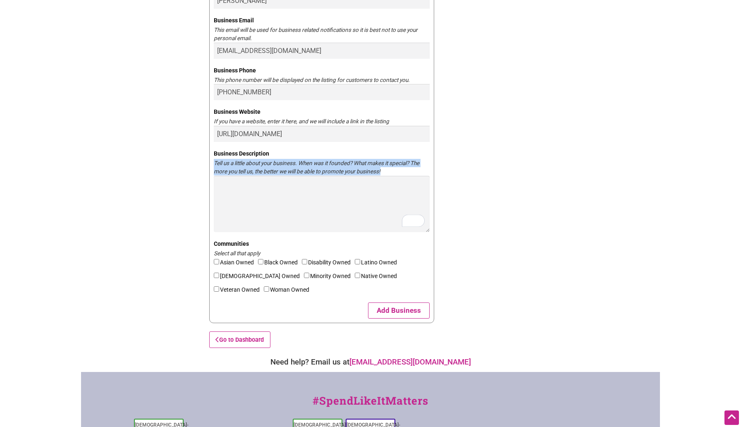
drag, startPoint x: 391, startPoint y: 171, endPoint x: 211, endPoint y: 165, distance: 179.5
click at [211, 165] on div "You are currently the owner of: Revelry Room (pending) Find Your Business in th…" at bounding box center [321, 12] width 225 height 621
copy div "Tell us a little about your business. When was it founded? What makes it specia…"
click at [263, 261] on input"] "Black Owned" at bounding box center [260, 261] width 5 height 5
checkbox input"] "true"
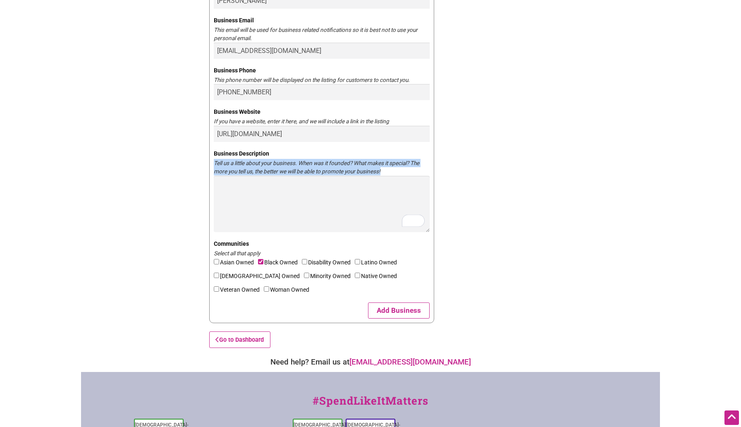
click at [304, 274] on input"] "Minority Owned" at bounding box center [306, 274] width 5 height 5
checkbox input"] "true"
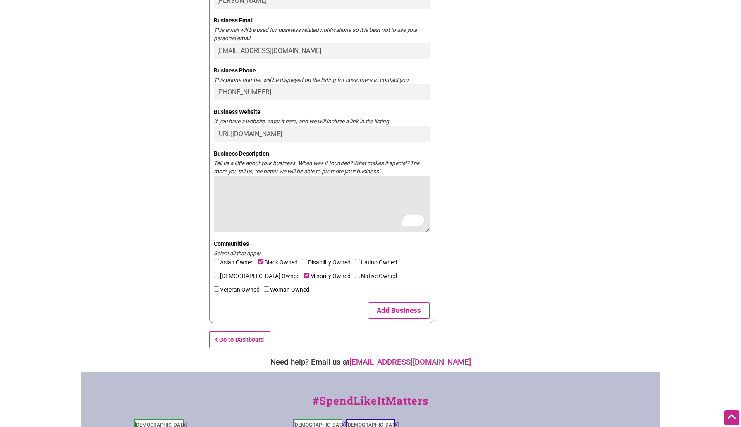
click at [322, 197] on textarea "Business Description" at bounding box center [322, 204] width 216 height 56
paste textarea "Jet City Labs was founded in 2021 in the heart of West Seattle’s Junction as a …"
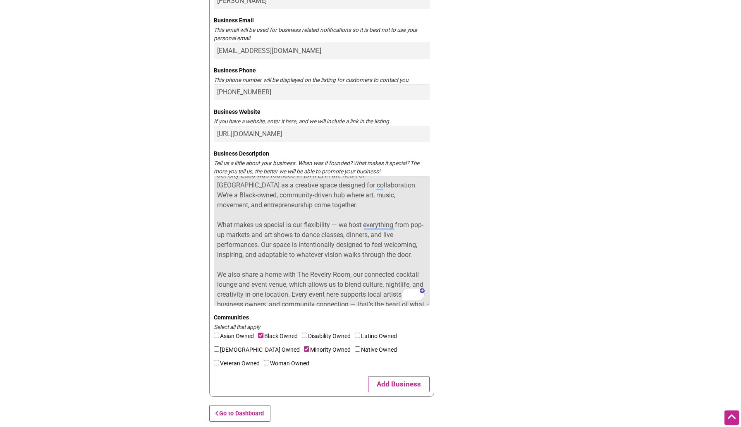
scroll to position [0, 0]
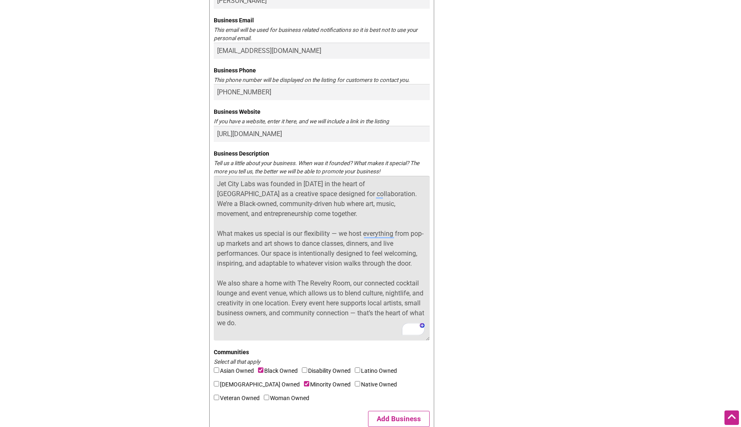
drag, startPoint x: 426, startPoint y: 229, endPoint x: 434, endPoint y: 338, distance: 109.5
click at [434, 338] on div "Claim your business You are currently the owner of: Revelry Room (pending) Find…" at bounding box center [370, 71] width 331 height 777
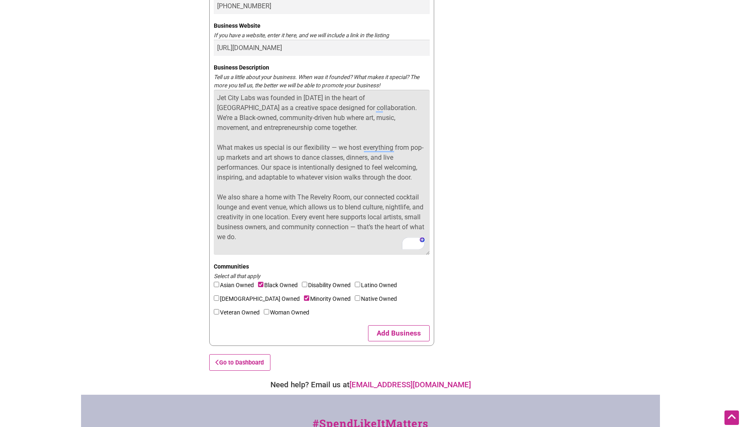
scroll to position [600, 0]
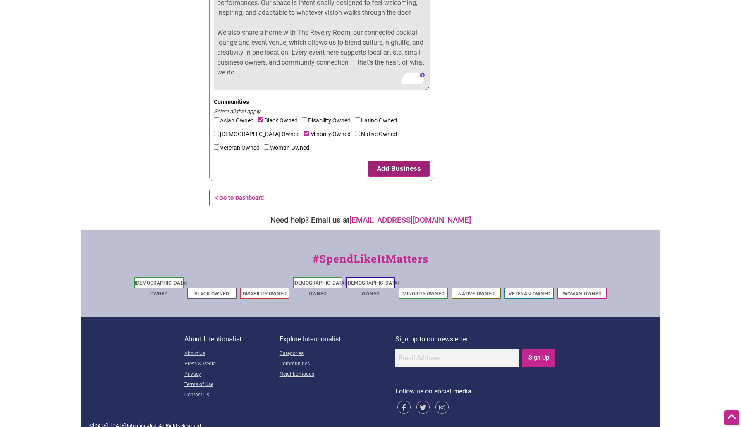
type textarea "Jet City Labs was founded in 2021 in the heart of West Seattle’s Junction as a …"
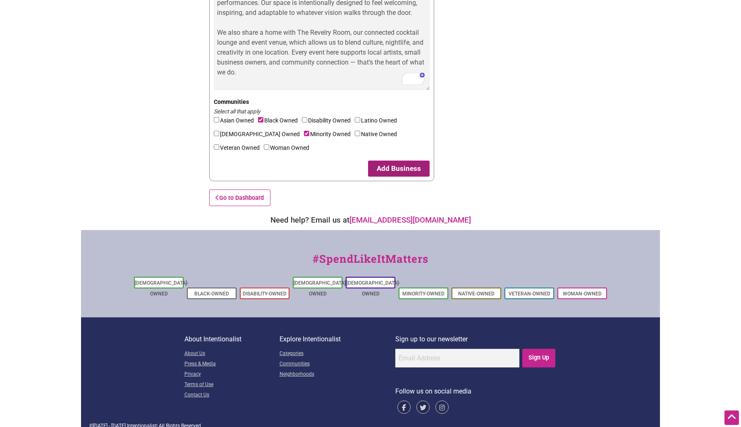
click at [408, 168] on button "Add Business" at bounding box center [399, 168] width 62 height 16
click at [400, 170] on button "Add Business" at bounding box center [399, 168] width 62 height 16
click at [414, 166] on button "Add Business" at bounding box center [399, 168] width 62 height 16
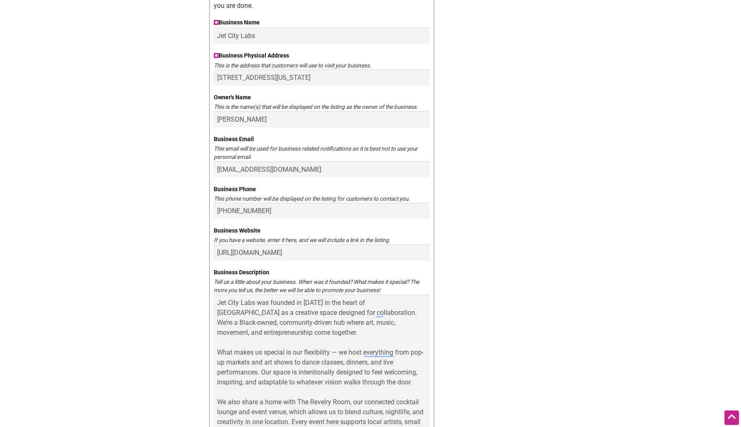
scroll to position [0, 0]
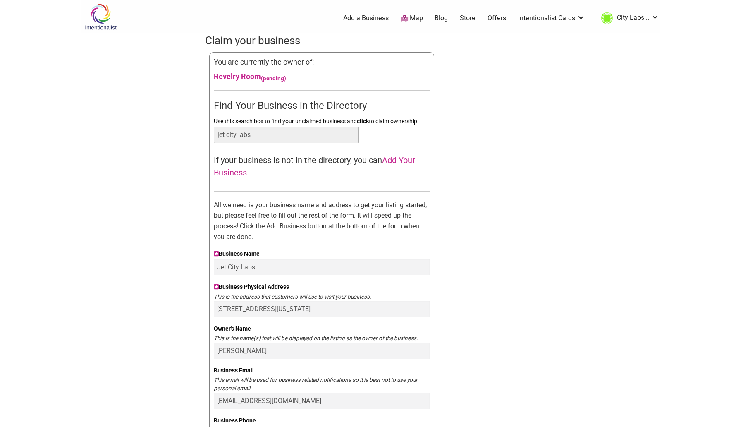
click at [296, 136] on input "jet city labs" at bounding box center [286, 135] width 145 height 17
click at [458, 168] on div "Claim your business You are currently the owner of: Revelry Room (pending) Find…" at bounding box center [370, 421] width 331 height 777
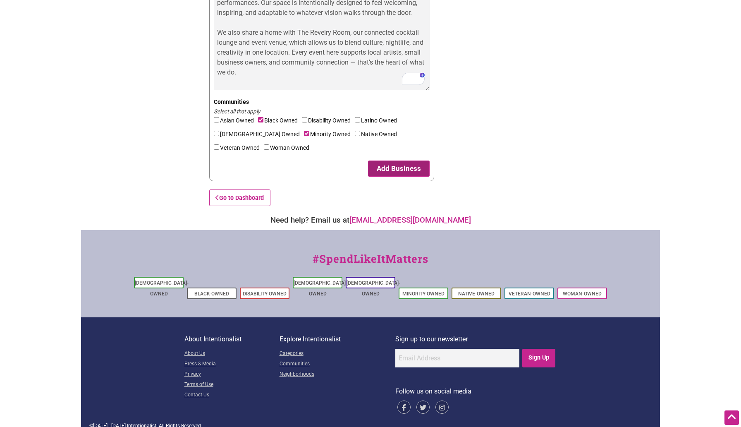
click at [408, 163] on button "Add Business" at bounding box center [399, 168] width 62 height 16
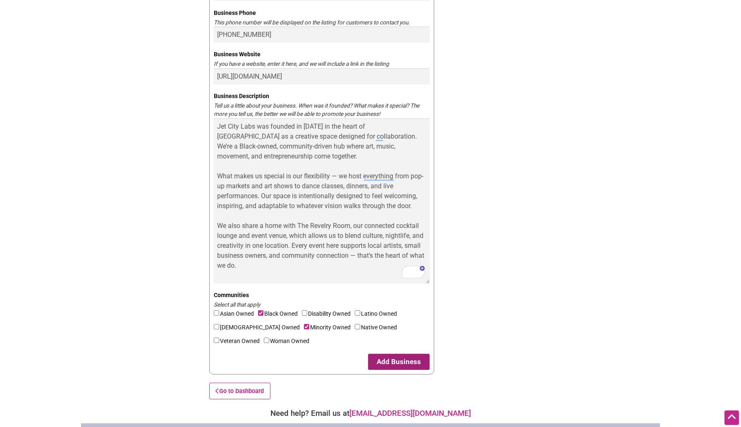
scroll to position [406, 0]
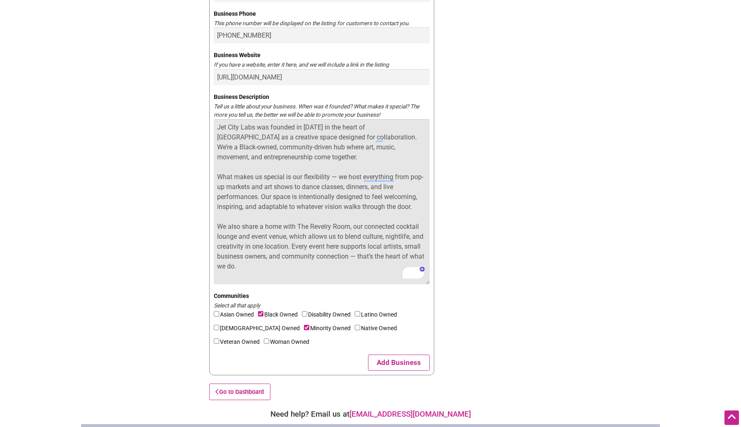
click at [326, 280] on textarea "Jet City Labs was founded in 2021 in the heart of West Seattle’s Junction as a …" at bounding box center [322, 201] width 216 height 165
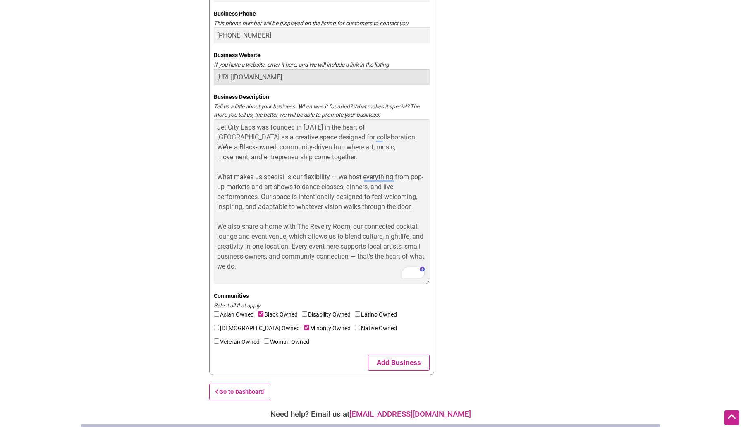
click at [381, 76] on input "https://jetcitylabs.com/" at bounding box center [322, 77] width 216 height 16
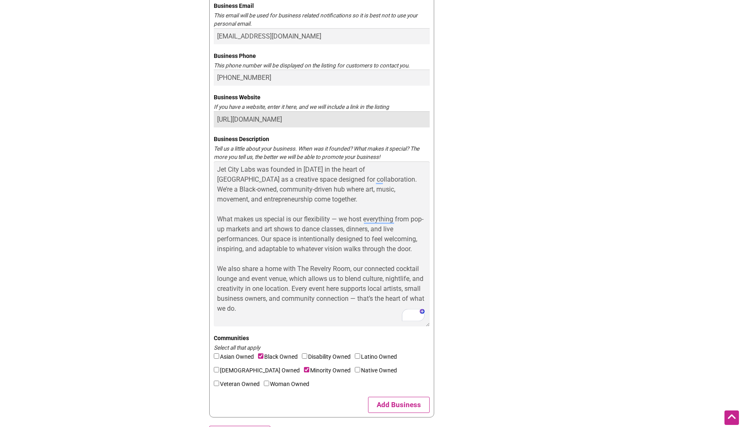
scroll to position [363, 0]
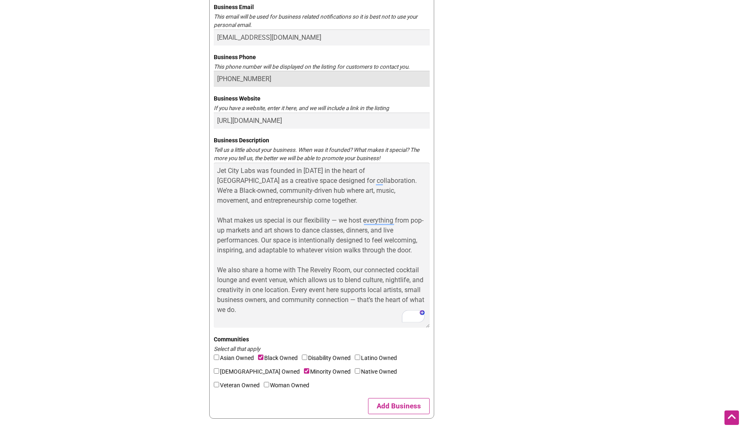
click at [358, 79] on input "(206) 327-9333" at bounding box center [322, 79] width 216 height 16
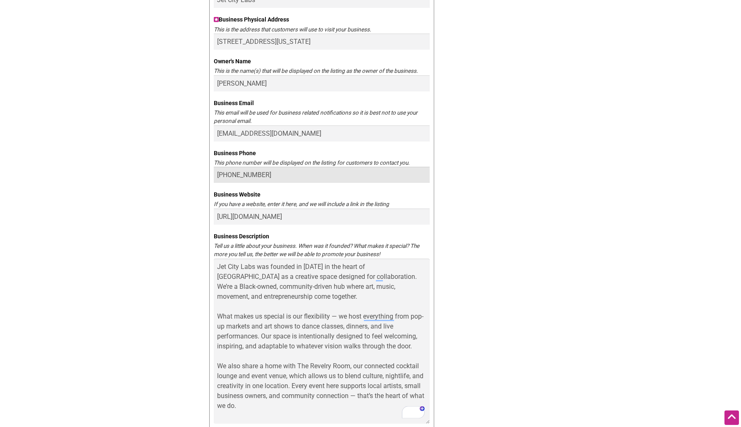
scroll to position [258, 0]
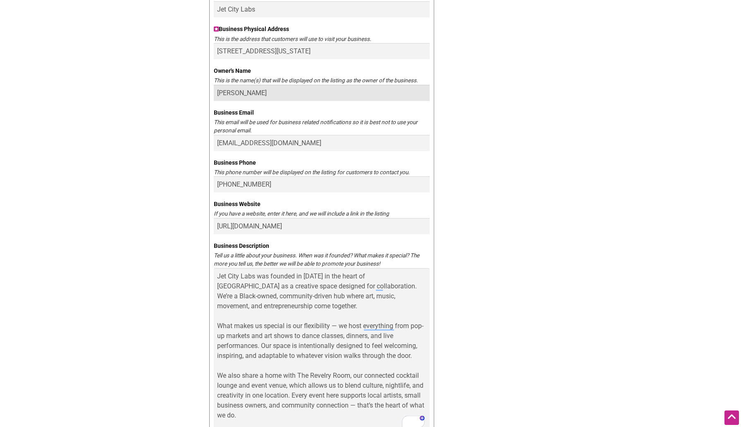
click at [327, 93] on input "[PERSON_NAME]" at bounding box center [322, 93] width 216 height 16
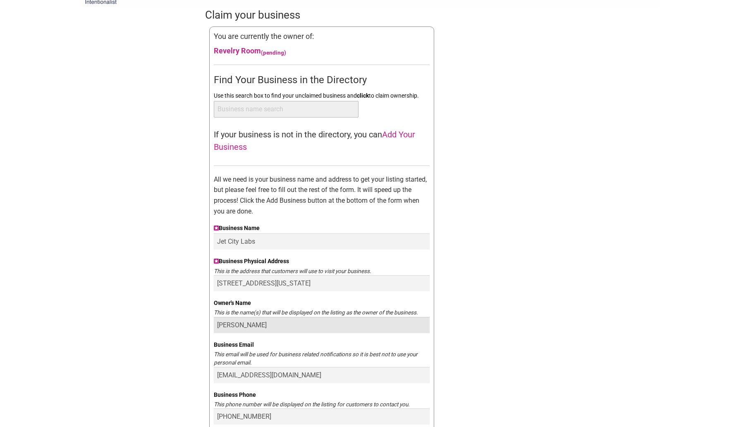
scroll to position [26, 0]
click at [391, 134] on span "Add Your Business" at bounding box center [314, 140] width 201 height 22
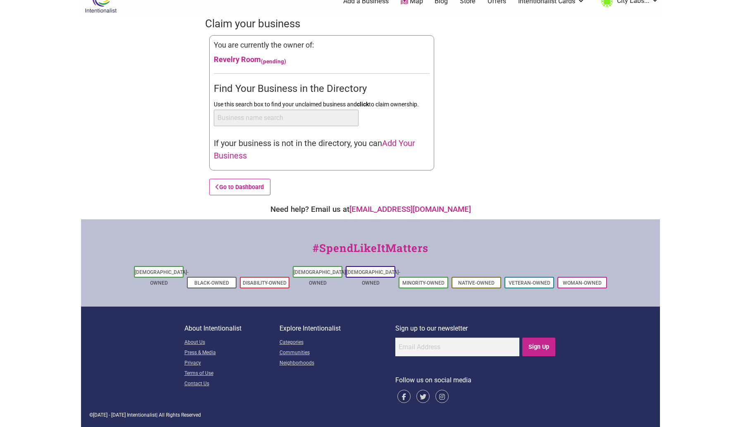
click at [391, 138] on span "Add Your Business" at bounding box center [314, 149] width 201 height 22
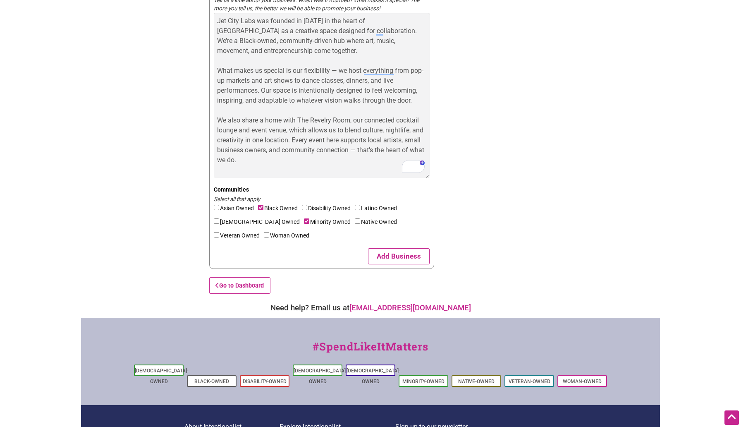
scroll to position [600, 0]
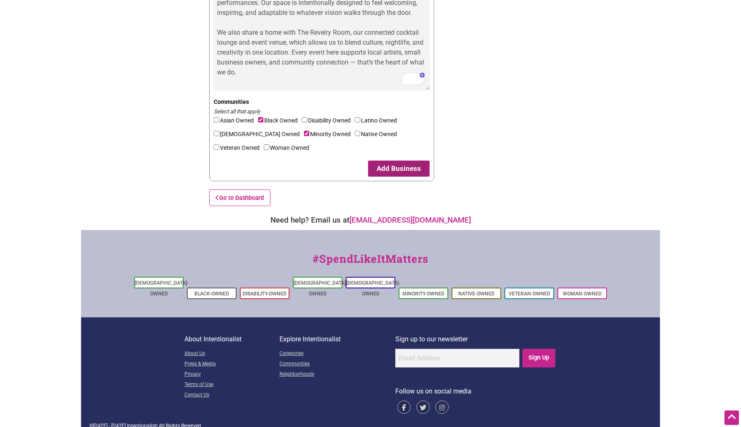
click at [399, 169] on button "Add Business" at bounding box center [399, 168] width 62 height 16
click at [396, 171] on button "Add Business" at bounding box center [399, 168] width 62 height 16
click at [392, 165] on button "Add Business" at bounding box center [399, 168] width 62 height 16
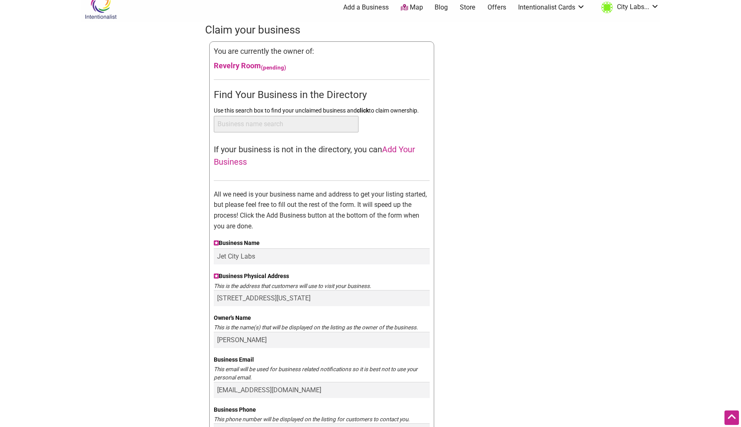
scroll to position [0, 0]
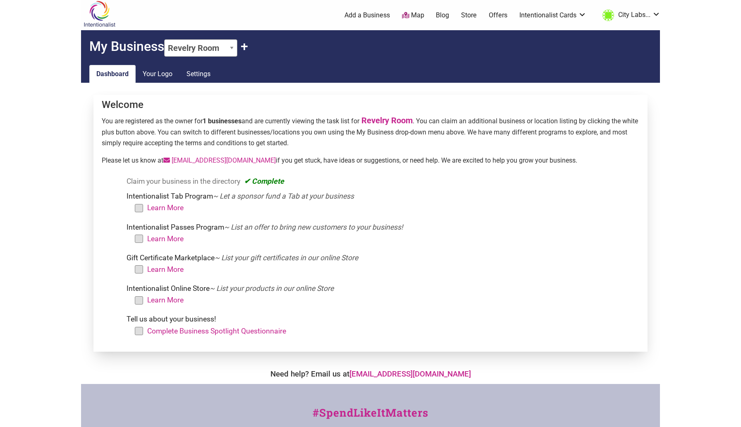
scroll to position [6, 0]
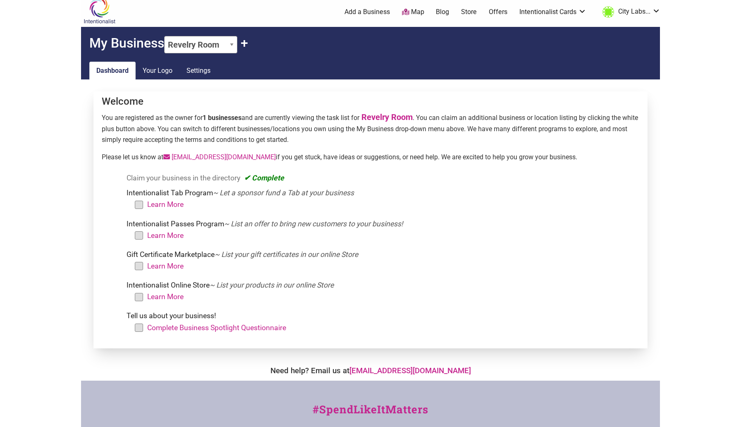
click at [236, 47] on select "Revelry Room + Claim Another" at bounding box center [200, 44] width 73 height 17
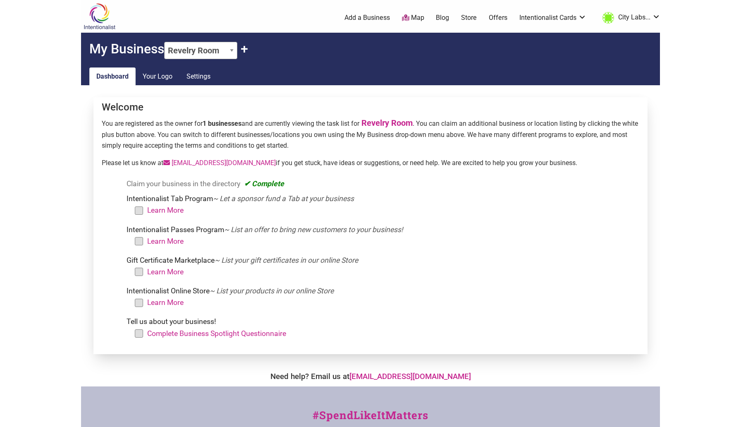
scroll to position [0, 0]
click at [231, 50] on select "Revelry Room + Claim Another" at bounding box center [200, 50] width 73 height 17
click at [237, 51] on select "Revelry Room + Claim Another" at bounding box center [200, 50] width 73 height 17
click at [156, 79] on link "Your Logo" at bounding box center [158, 77] width 44 height 18
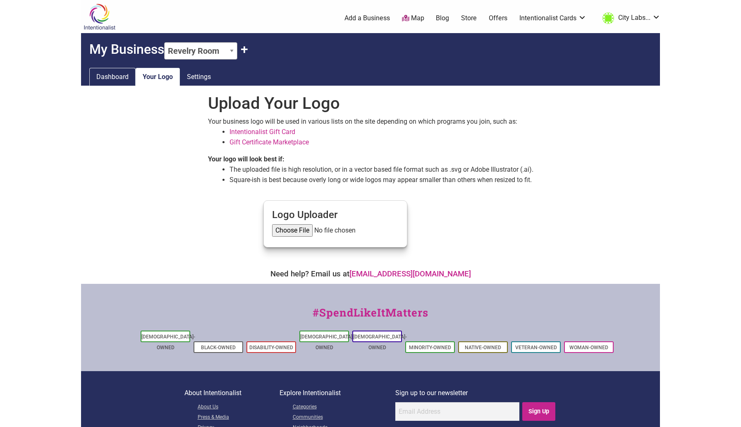
click at [117, 79] on link "Dashboard" at bounding box center [112, 77] width 46 height 18
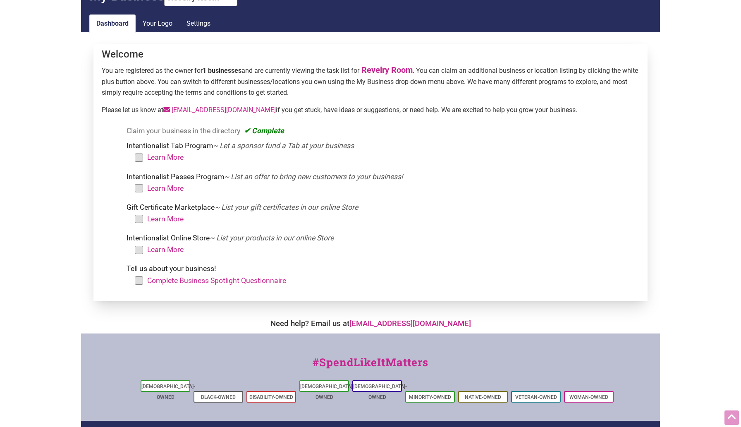
scroll to position [60, 0]
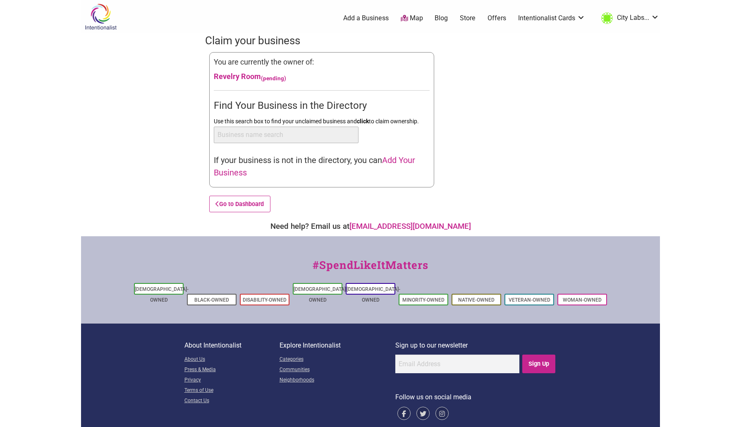
click at [406, 160] on span "Add Your Business" at bounding box center [314, 166] width 201 height 22
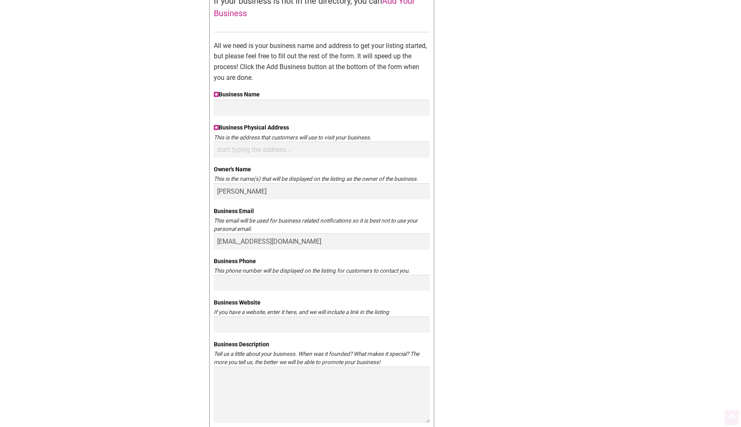
scroll to position [183, 0]
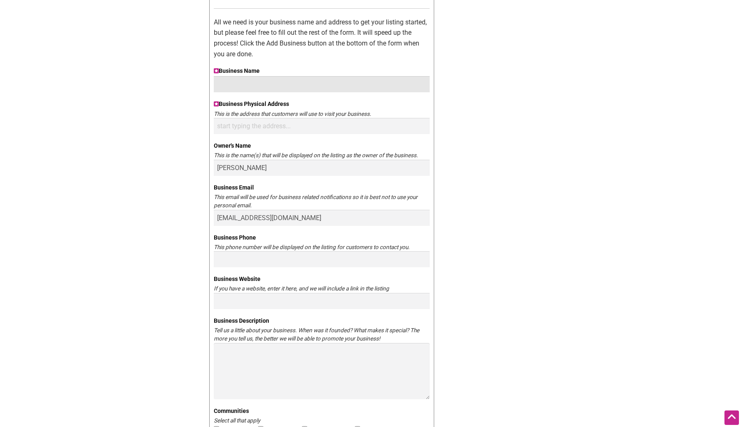
click at [303, 88] on input "Business Name" at bounding box center [322, 84] width 216 height 16
type input "Jet City Labs"
click at [292, 134] on div "All we need is your business name and address to get your listing started, but …" at bounding box center [322, 251] width 216 height 468
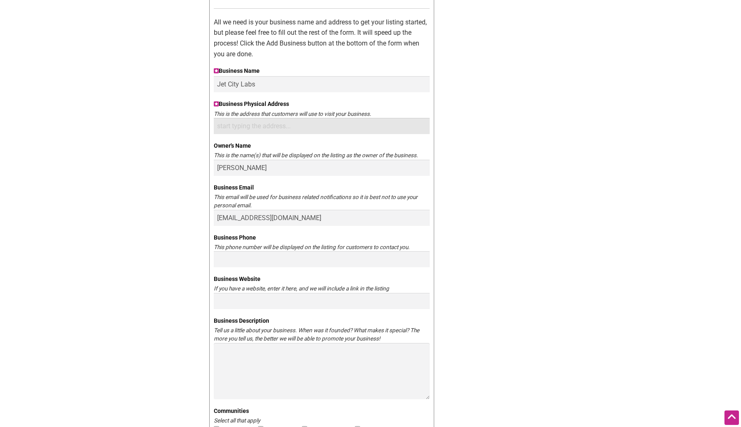
click at [289, 129] on input "Business Physical Address" at bounding box center [322, 126] width 216 height 16
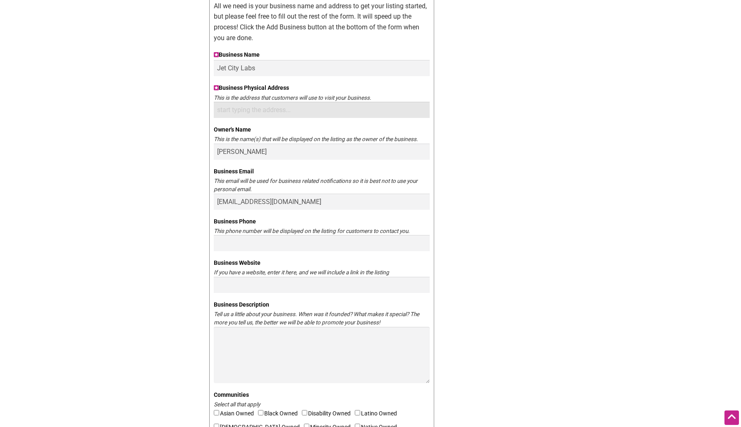
scroll to position [216, 0]
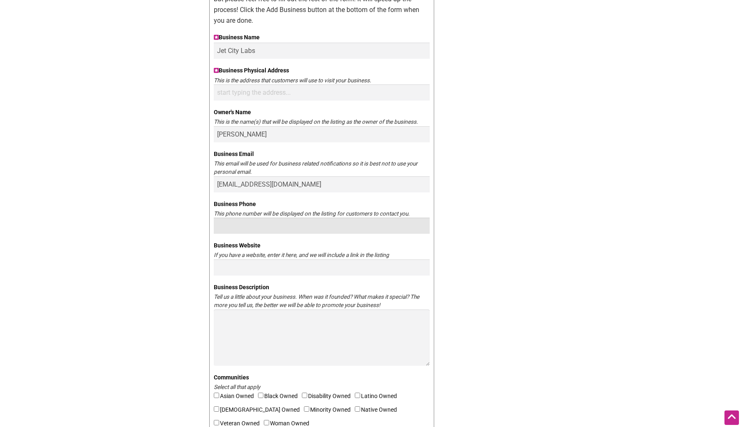
click at [344, 226] on input "Business Phone" at bounding box center [322, 225] width 216 height 16
paste input "[URL][DOMAIN_NAME]"
type input "[URL][DOMAIN_NAME]"
click at [306, 269] on input "Business Website" at bounding box center [322, 267] width 216 height 16
paste input "[URL][DOMAIN_NAME]"
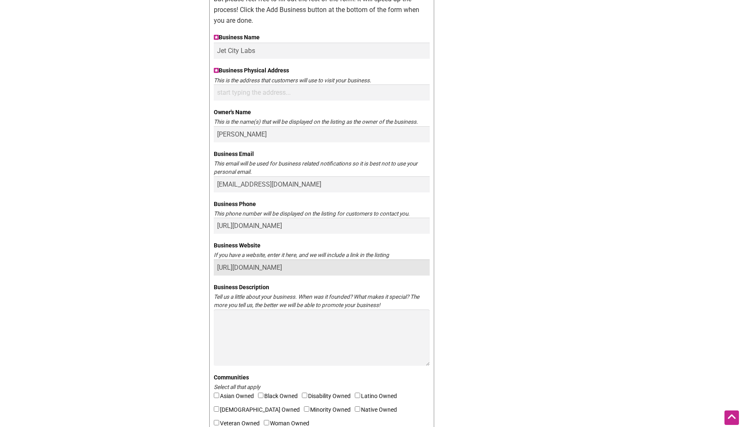
type input "[URL][DOMAIN_NAME]"
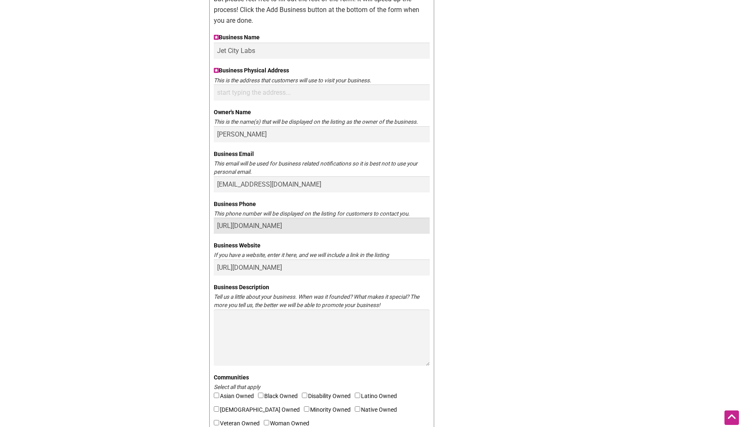
click at [305, 228] on input "[URL][DOMAIN_NAME]" at bounding box center [322, 225] width 216 height 16
click at [305, 227] on input "[URL][DOMAIN_NAME]" at bounding box center [322, 225] width 216 height 16
click at [496, 205] on div "Claim your business You are currently the owner of: Revelry Room (pending) Find…" at bounding box center [370, 151] width 331 height 668
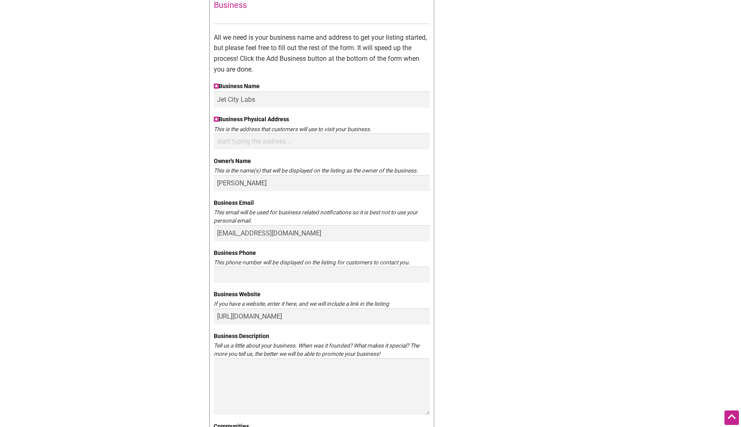
scroll to position [162, 0]
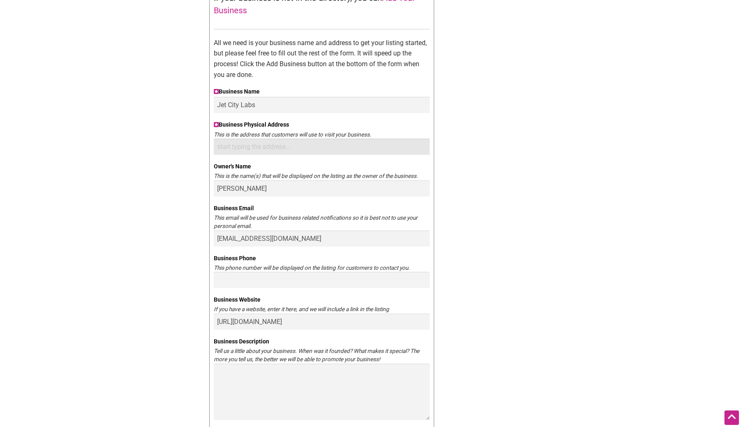
click at [289, 149] on input "Business Physical Address" at bounding box center [322, 146] width 216 height 16
paste input "[STREET_ADDRESS][US_STATE]"
click at [315, 148] on input "[STREET_ADDRESS][US_STATE]" at bounding box center [322, 146] width 216 height 16
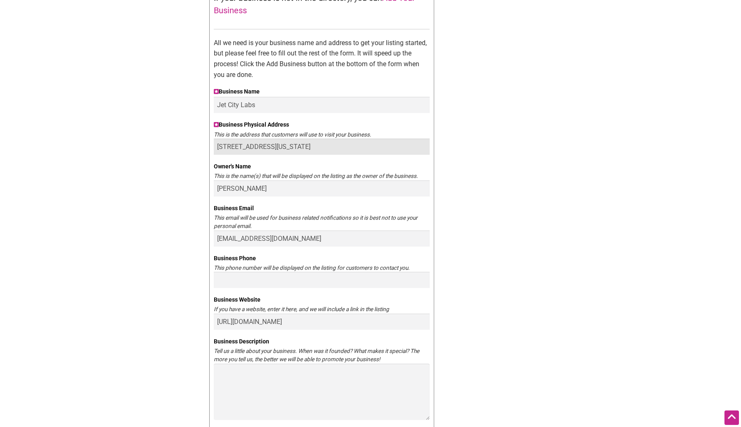
paste input ", [GEOGRAPHIC_DATA]"
type input "[STREET_ADDRESS][US_STATE]"
click at [469, 180] on div "Claim your business You are currently the owner of: Revelry Room (pending) Find…" at bounding box center [370, 205] width 331 height 668
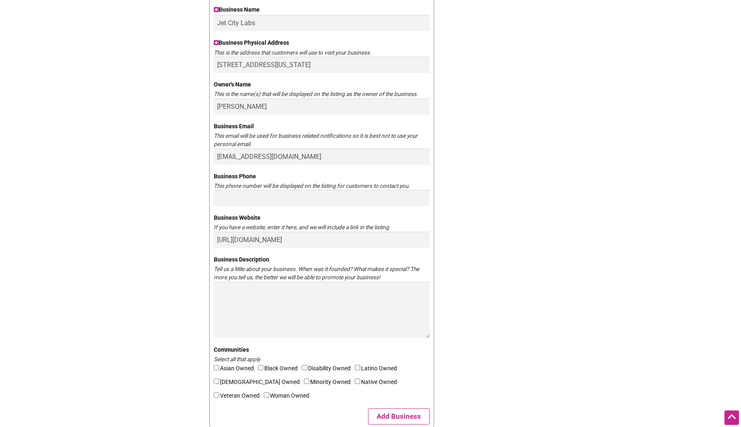
scroll to position [253, 0]
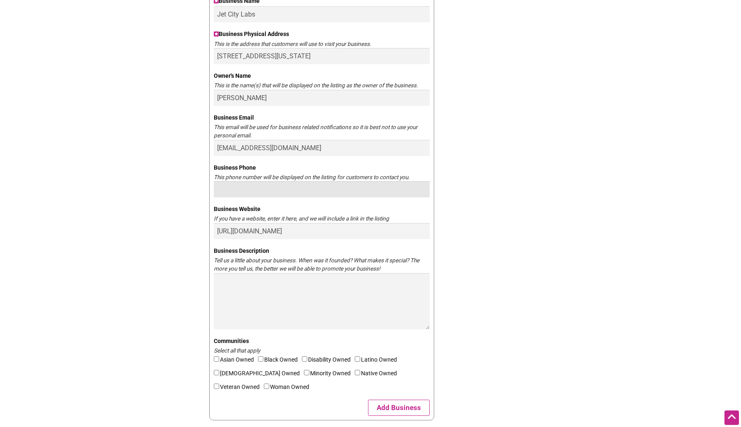
click at [354, 192] on input "Business Phone" at bounding box center [322, 189] width 216 height 16
paste input "[PHONE_NUMBER]"
type input "[PHONE_NUMBER]"
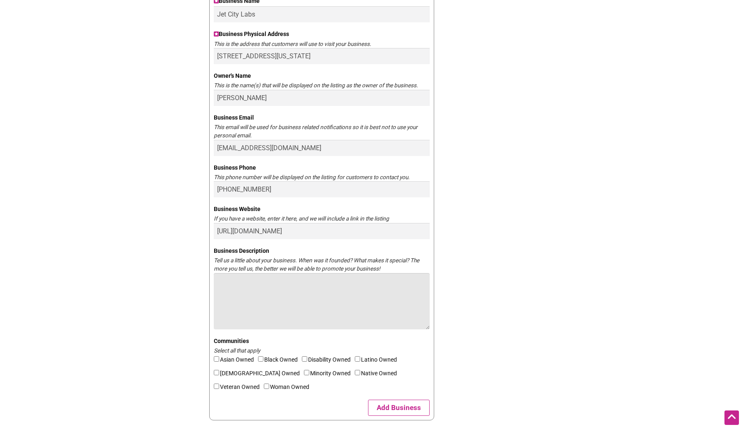
click at [316, 306] on textarea "Business Description" at bounding box center [322, 301] width 216 height 56
paste textarea "About Jet City Labs Jet City Labs was founded in [DATE] in the heart of [GEOGRA…"
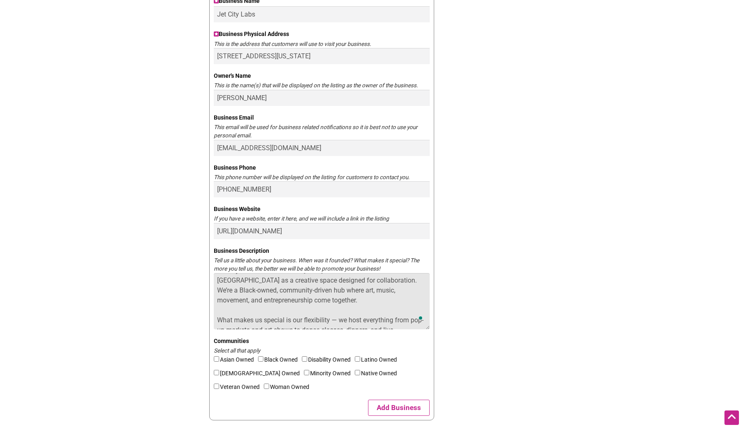
scroll to position [0, 0]
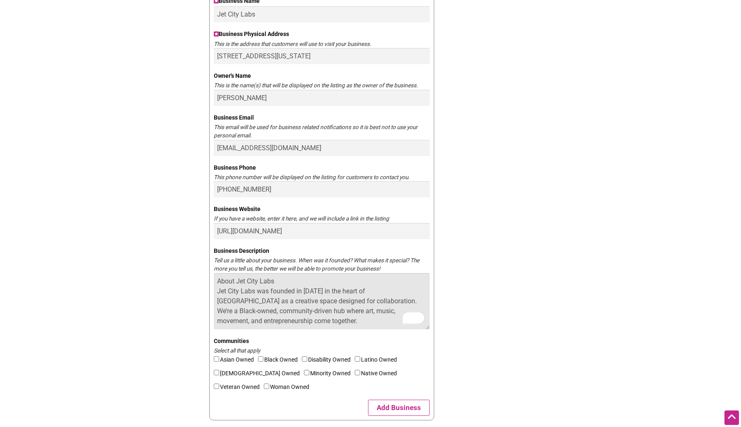
drag, startPoint x: 284, startPoint y: 279, endPoint x: 213, endPoint y: 279, distance: 70.7
click at [213, 279] on div "You are currently the owner of: Revelry Room (pending) Find Your Business in th…" at bounding box center [321, 109] width 225 height 621
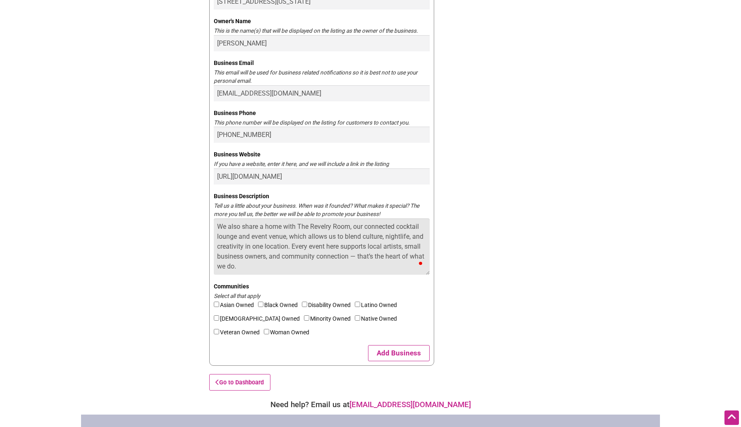
scroll to position [320, 0]
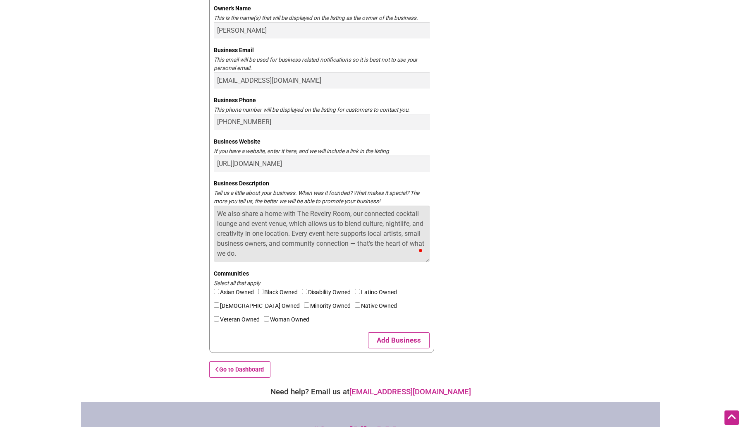
type textarea "Jet City Labs was founded in [DATE] in the heart of [GEOGRAPHIC_DATA] as a crea…"
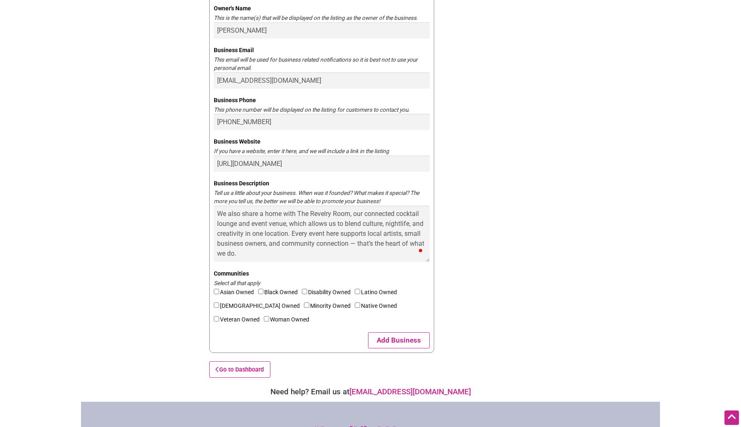
click at [262, 291] on input"] "Black Owned" at bounding box center [260, 291] width 5 height 5
checkbox input"] "true"
click at [304, 304] on input"] "Minority Owned" at bounding box center [306, 304] width 5 height 5
checkbox input"] "true"
click at [401, 341] on button "Add Business" at bounding box center [399, 340] width 62 height 16
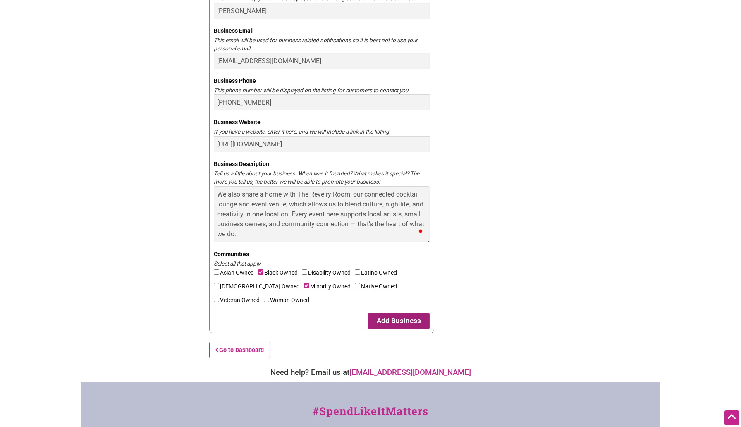
scroll to position [492, 0]
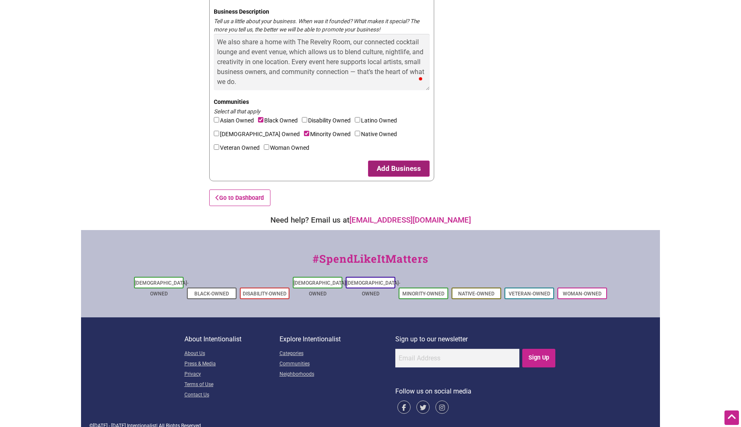
click at [400, 170] on button "Add Business" at bounding box center [399, 168] width 62 height 16
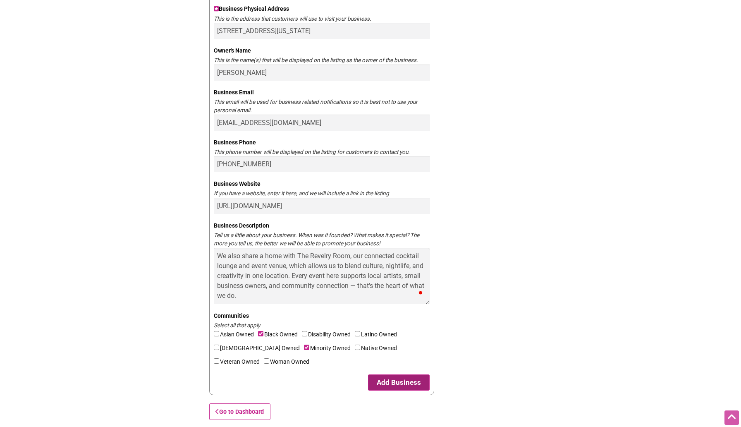
scroll to position [0, 0]
